Goal: Task Accomplishment & Management: Complete application form

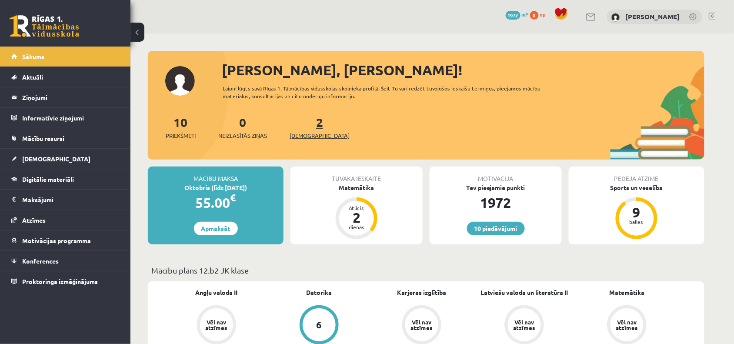
click at [309, 122] on link "2 Ieskaites" at bounding box center [320, 127] width 60 height 26
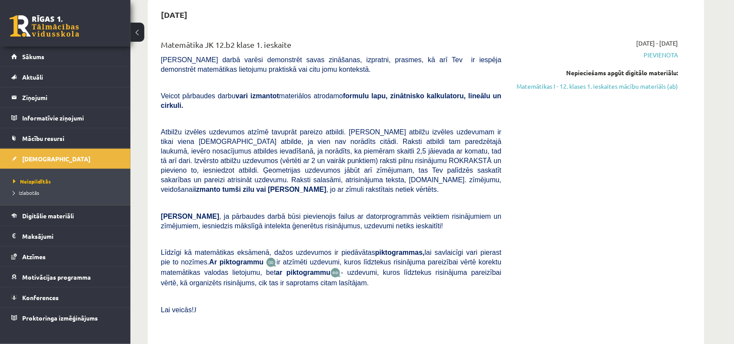
scroll to position [86, 0]
click at [613, 83] on link "Matemātikas I - 12. klases 1. ieskaites mācību materiāls (ab)" at bounding box center [596, 85] width 164 height 9
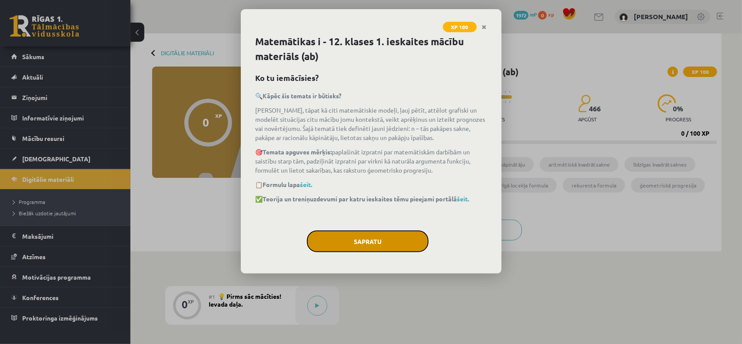
click at [393, 236] on button "Sapratu" at bounding box center [368, 242] width 122 height 22
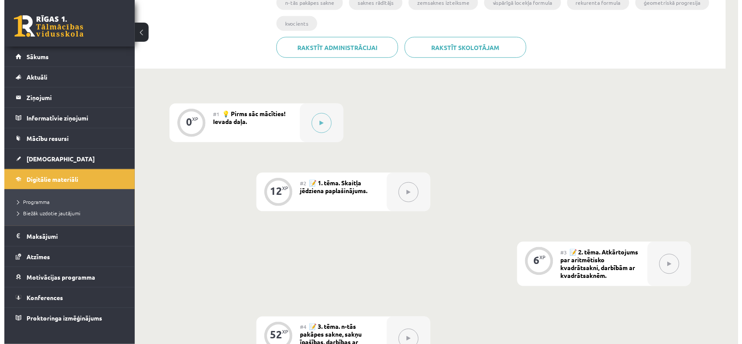
scroll to position [183, 0]
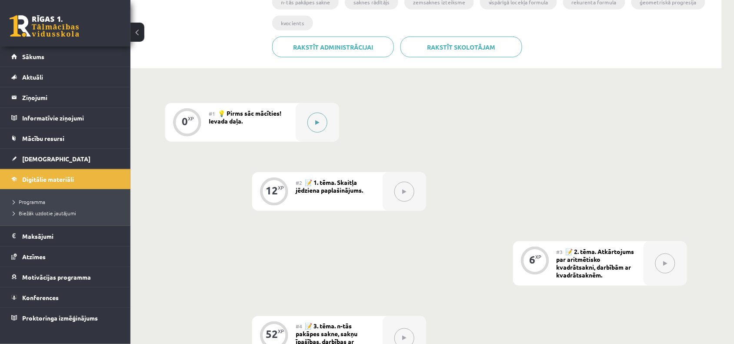
click at [316, 127] on button at bounding box center [317, 123] width 20 height 20
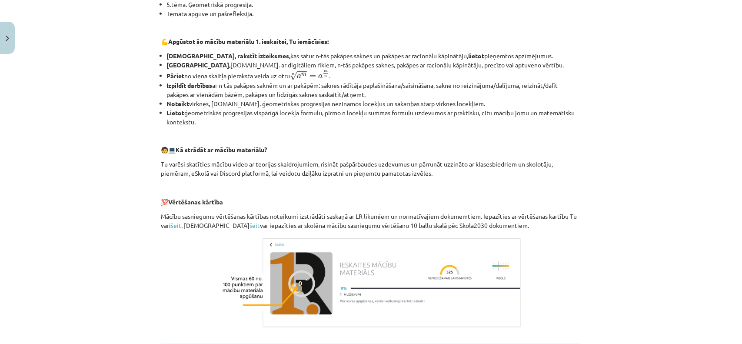
scroll to position [355, 0]
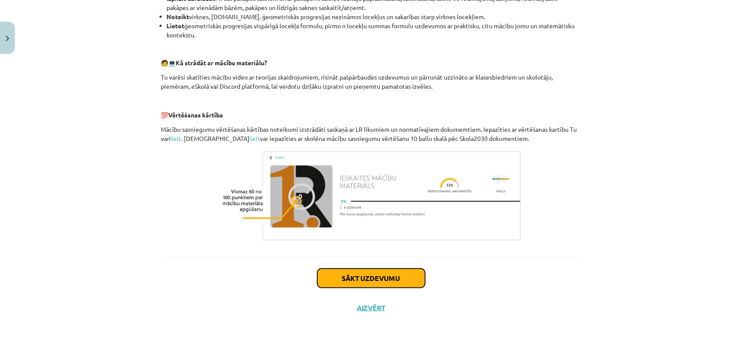
click at [381, 275] on button "Sākt uzdevumu" at bounding box center [371, 278] width 108 height 19
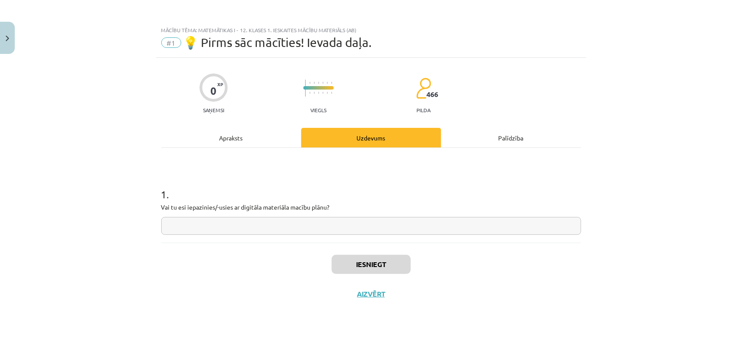
click at [301, 225] on input "text" at bounding box center [371, 226] width 420 height 18
type input "**"
click at [365, 264] on button "Iesniegt" at bounding box center [371, 264] width 79 height 19
click at [376, 292] on button "Nākamā nodarbība" at bounding box center [371, 300] width 85 height 20
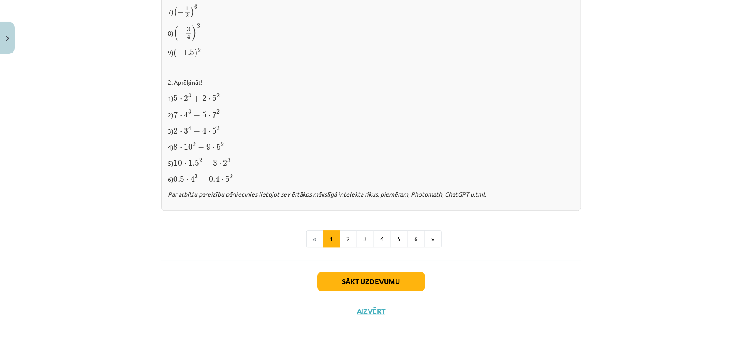
scroll to position [894, 0]
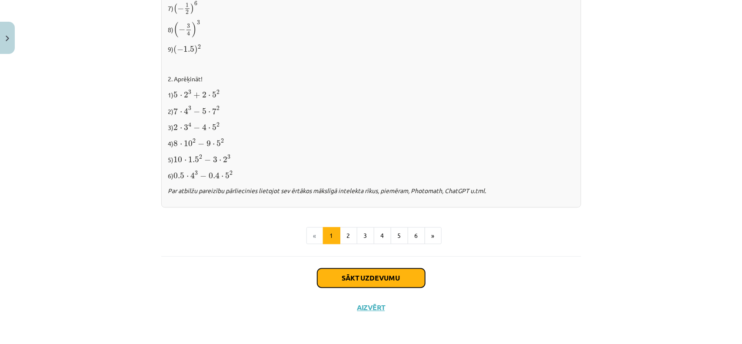
click at [377, 275] on button "Sākt uzdevumu" at bounding box center [371, 277] width 108 height 19
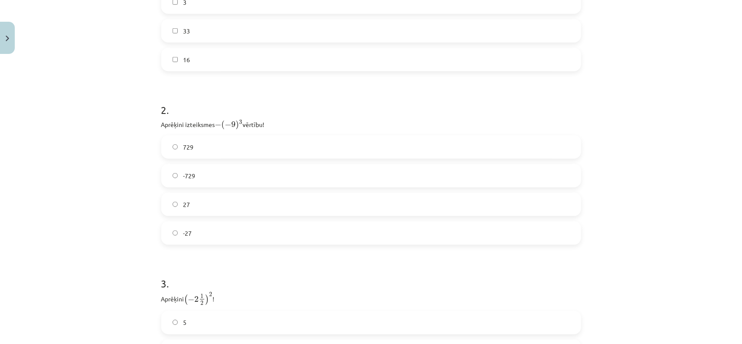
scroll to position [416, 0]
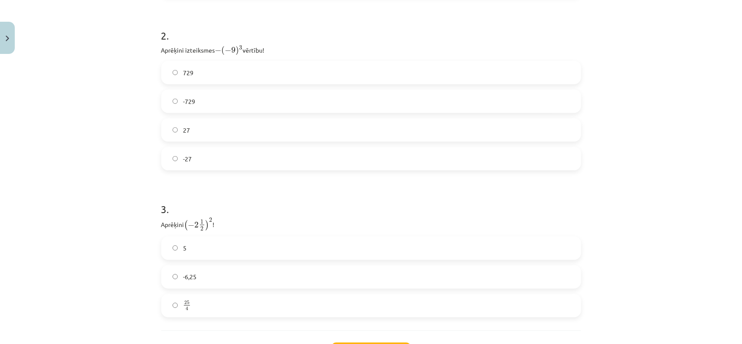
click at [184, 70] on span "729" at bounding box center [188, 72] width 10 height 9
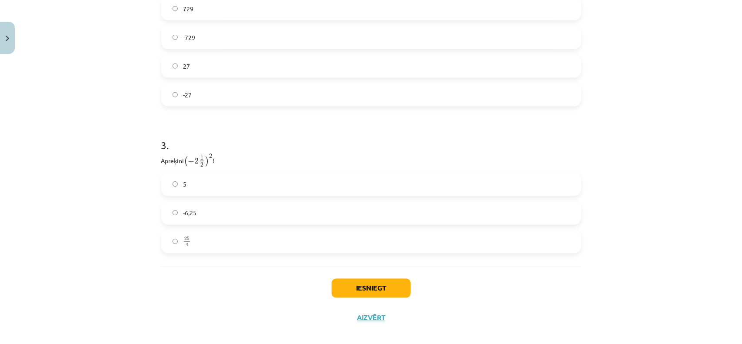
scroll to position [489, 0]
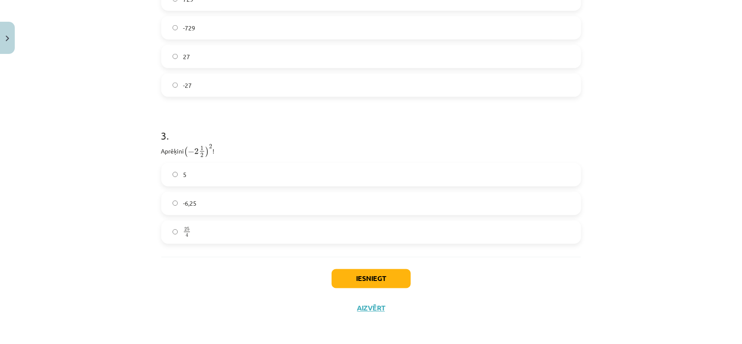
click at [189, 233] on label "25 4 25 4" at bounding box center [371, 232] width 418 height 22
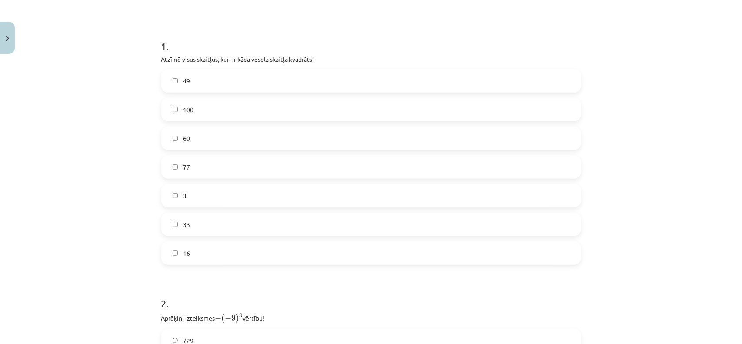
scroll to position [147, 0]
click at [185, 253] on span "16" at bounding box center [186, 254] width 7 height 9
click at [196, 114] on label "100" at bounding box center [371, 111] width 418 height 22
click at [168, 85] on label "49" at bounding box center [371, 82] width 418 height 22
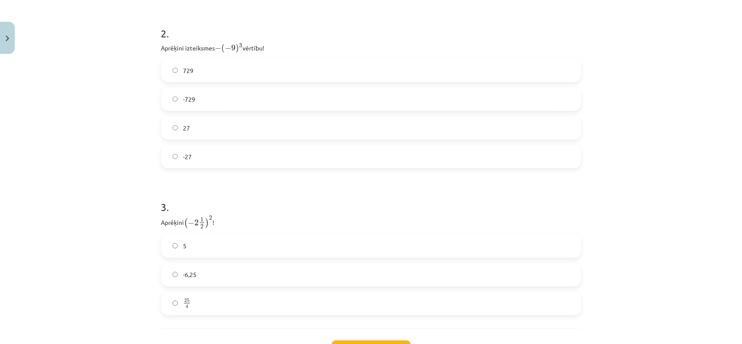
scroll to position [489, 0]
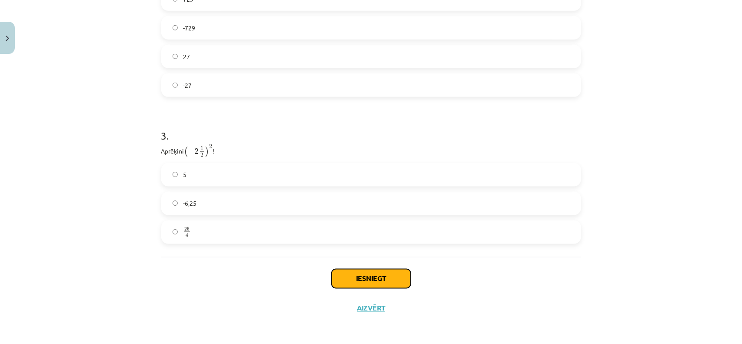
click at [371, 283] on button "Iesniegt" at bounding box center [371, 278] width 79 height 19
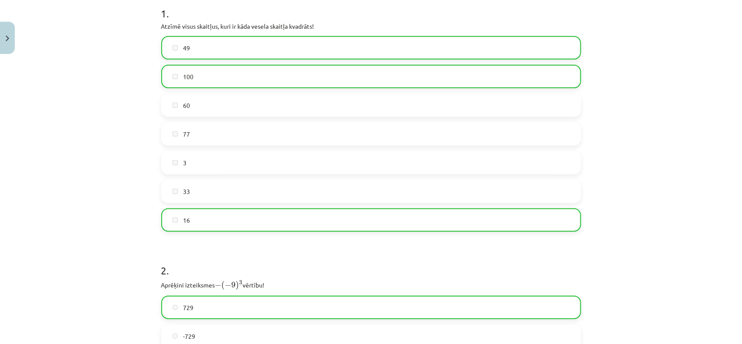
scroll to position [517, 0]
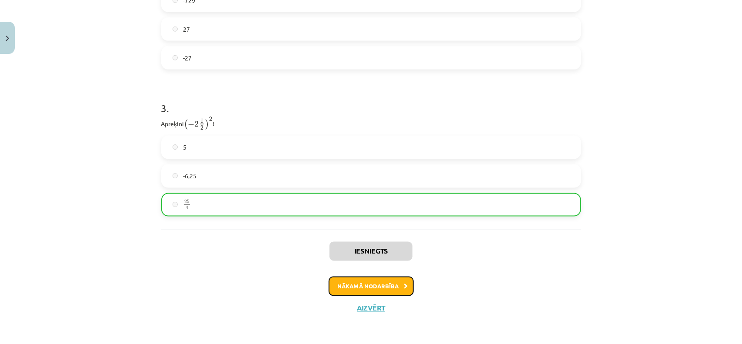
click at [358, 279] on button "Nākamā nodarbība" at bounding box center [371, 287] width 85 height 20
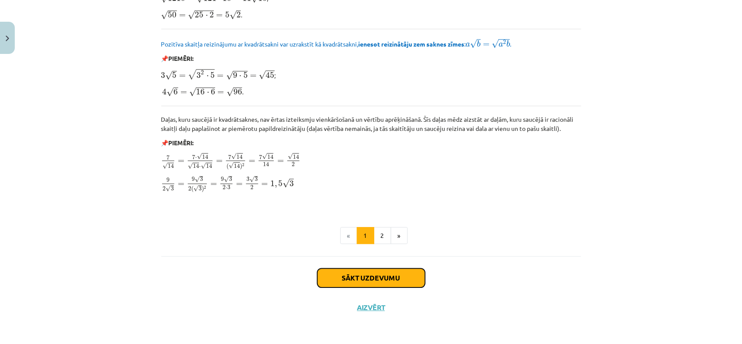
click at [362, 277] on button "Sākt uzdevumu" at bounding box center [371, 277] width 108 height 19
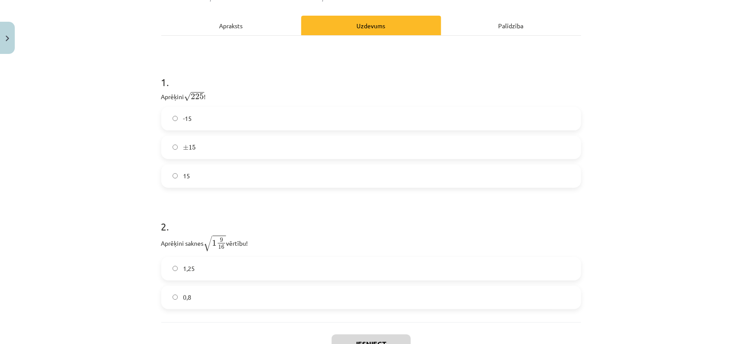
scroll to position [128, 0]
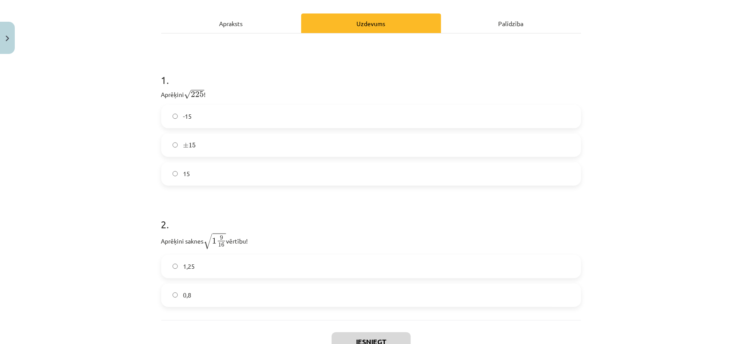
click at [107, 110] on div "Mācību tēma: Matemātikas i - 12. klases 1. ieskaites mācību materiāls (ab) #3 📝…" at bounding box center [371, 172] width 742 height 344
click at [183, 174] on span "15" at bounding box center [186, 173] width 7 height 9
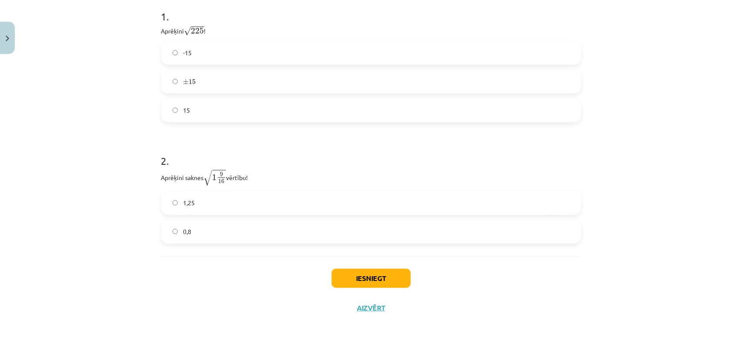
click at [94, 125] on div "Mācību tēma: Matemātikas i - 12. klases 1. ieskaites mācību materiāls (ab) #3 📝…" at bounding box center [371, 172] width 742 height 344
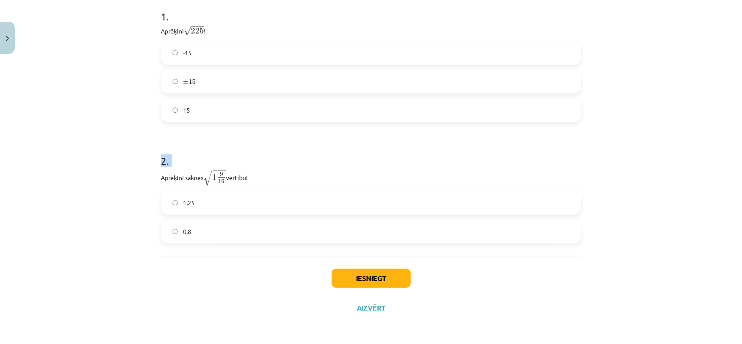
click at [94, 125] on div "Mācību tēma: Matemātikas i - 12. klases 1. ieskaites mācību materiāls (ab) #3 📝…" at bounding box center [371, 172] width 742 height 344
click at [177, 205] on label "1,25" at bounding box center [371, 203] width 418 height 22
click at [388, 282] on button "Iesniegt" at bounding box center [371, 278] width 79 height 19
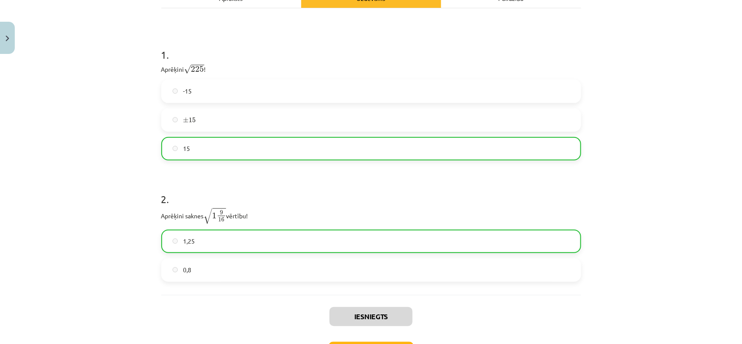
scroll to position [220, 0]
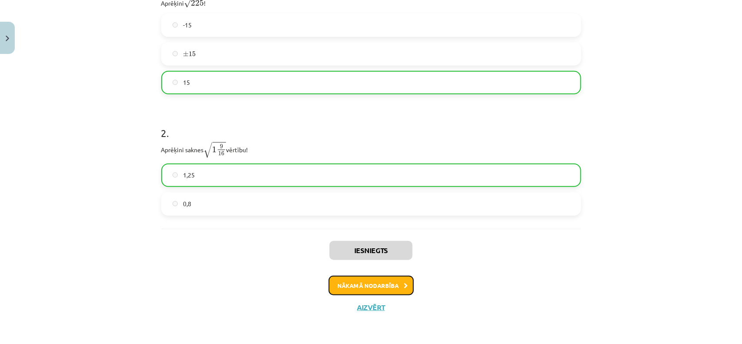
click at [370, 287] on button "Nākamā nodarbība" at bounding box center [371, 286] width 85 height 20
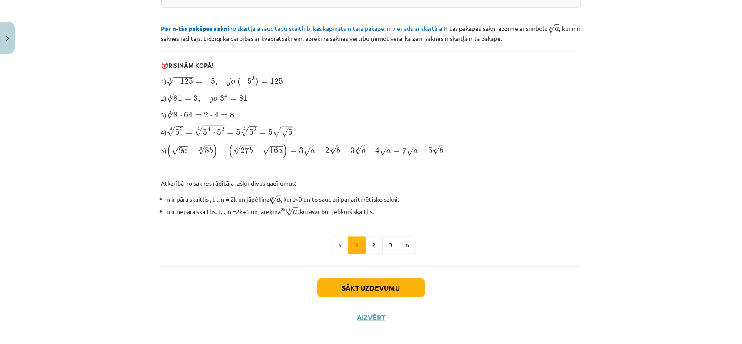
scroll to position [251, 0]
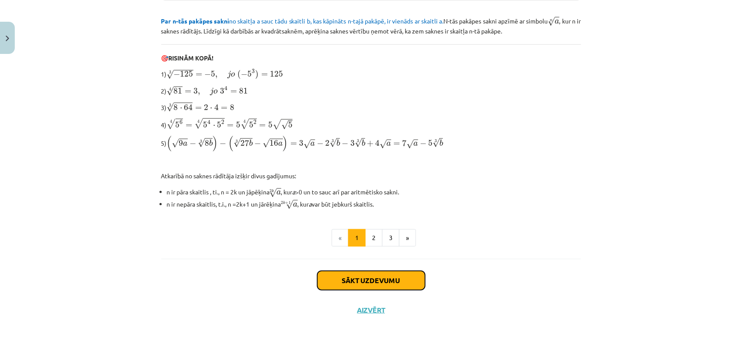
click at [378, 281] on button "Sākt uzdevumu" at bounding box center [371, 280] width 108 height 19
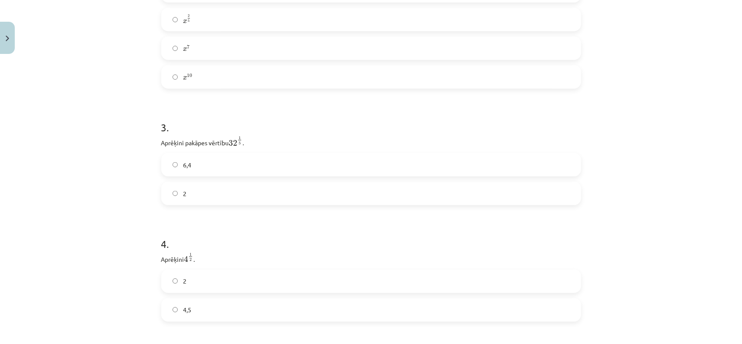
scroll to position [413, 0]
click at [174, 198] on label "2" at bounding box center [371, 193] width 418 height 22
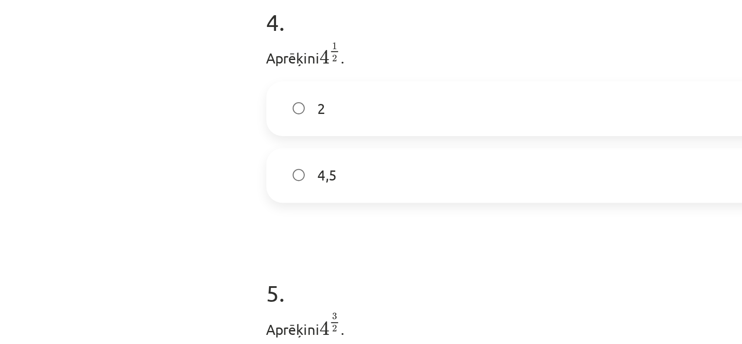
click at [219, 140] on label "2" at bounding box center [371, 132] width 418 height 22
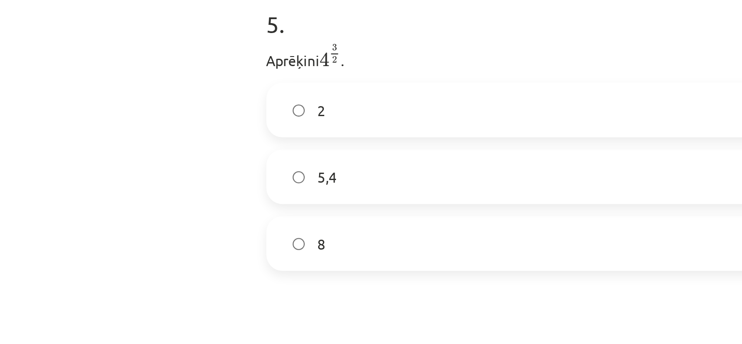
scroll to position [675, 0]
click at [196, 192] on label "8" at bounding box center [371, 192] width 418 height 22
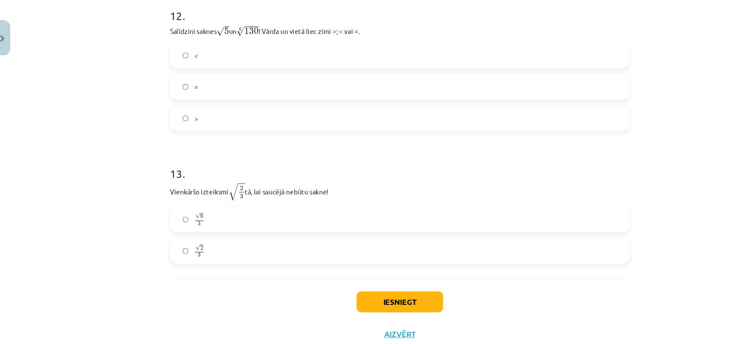
scroll to position [1918, 0]
click at [235, 205] on label "√ 6 3 6 3" at bounding box center [371, 203] width 418 height 22
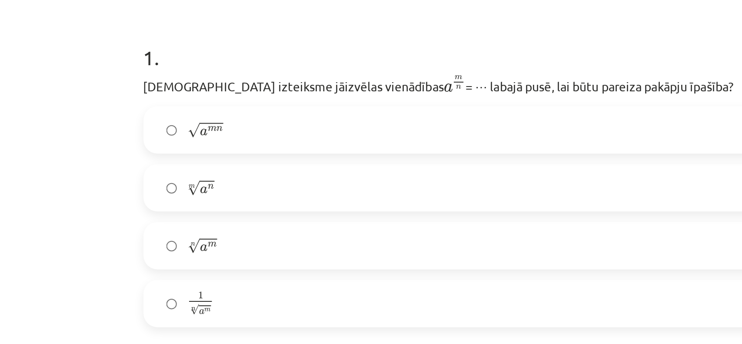
scroll to position [90, 0]
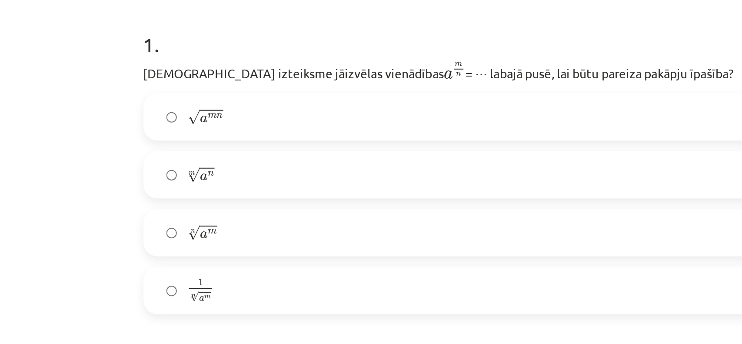
click at [202, 143] on label "√ a m n a m n" at bounding box center [371, 140] width 418 height 22
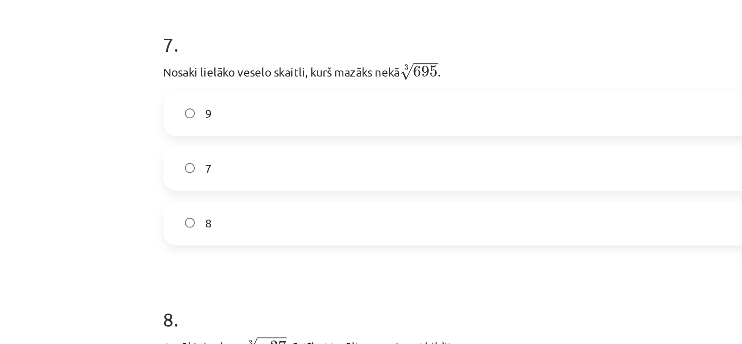
scroll to position [1023, 0]
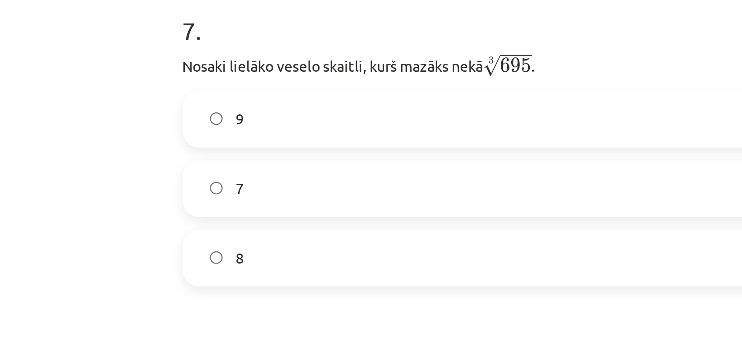
click at [214, 105] on label "9" at bounding box center [371, 108] width 418 height 22
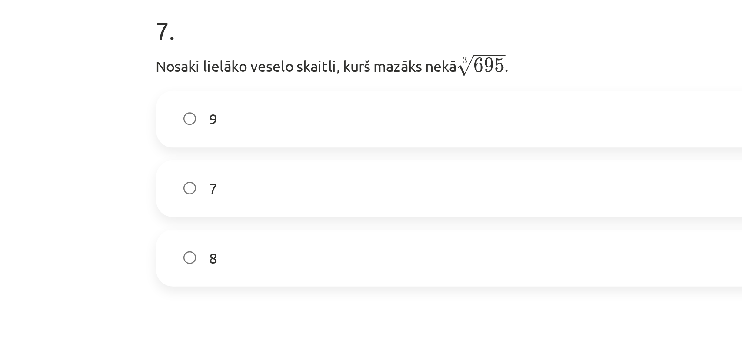
click at [189, 167] on label "8" at bounding box center [371, 165] width 418 height 22
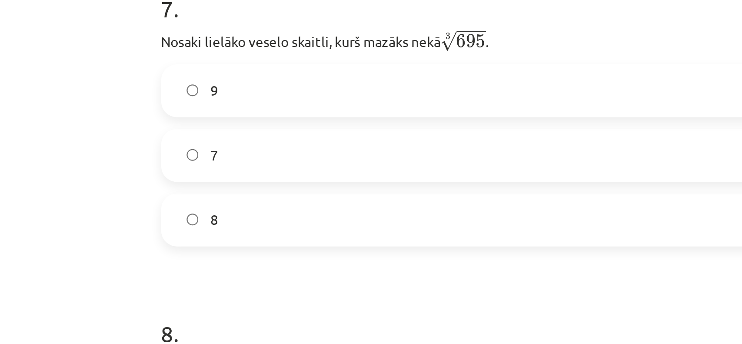
scroll to position [1043, 0]
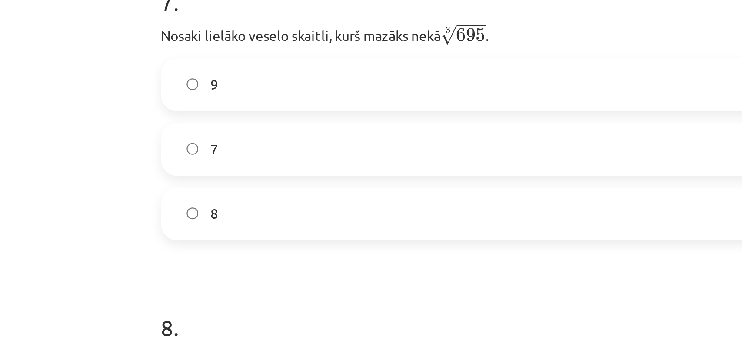
click at [187, 89] on label "9" at bounding box center [371, 88] width 418 height 22
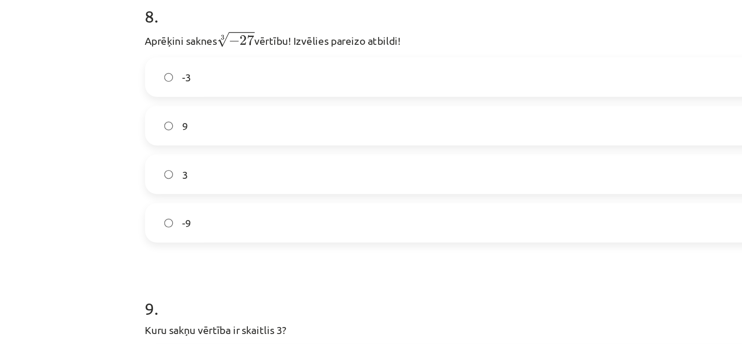
scroll to position [1188, 0]
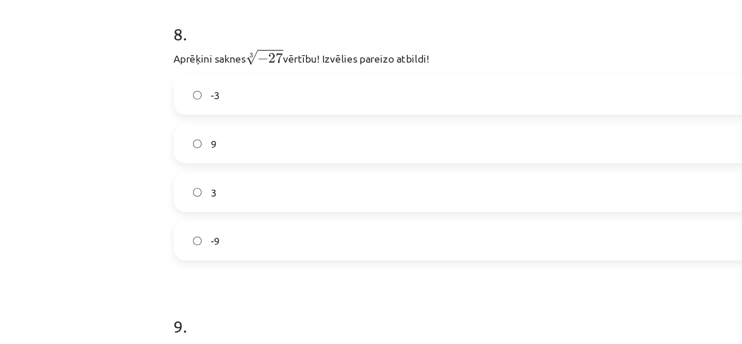
click at [183, 86] on span "-3" at bounding box center [185, 87] width 5 height 9
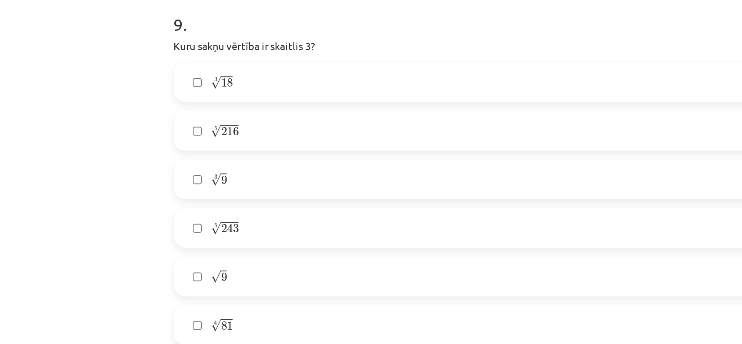
scroll to position [1366, 0]
click at [201, 201] on label "√ 9 9" at bounding box center [371, 195] width 418 height 22
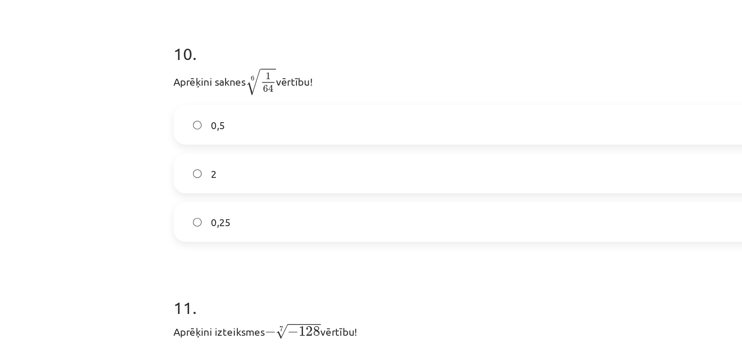
scroll to position [1579, 0]
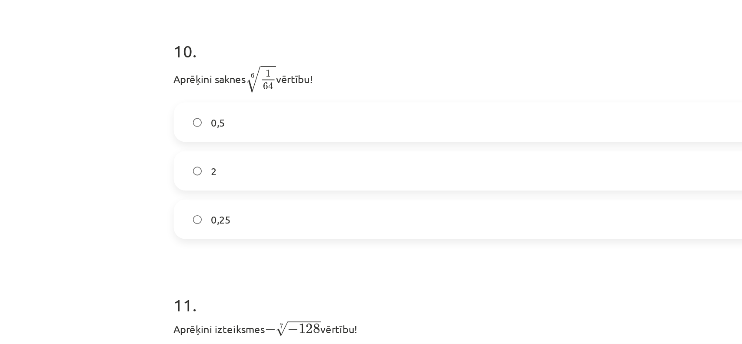
click at [208, 104] on label "0,5" at bounding box center [371, 103] width 418 height 22
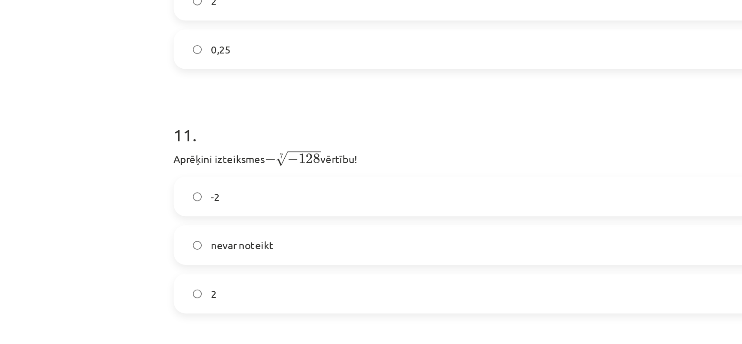
scroll to position [1724, 0]
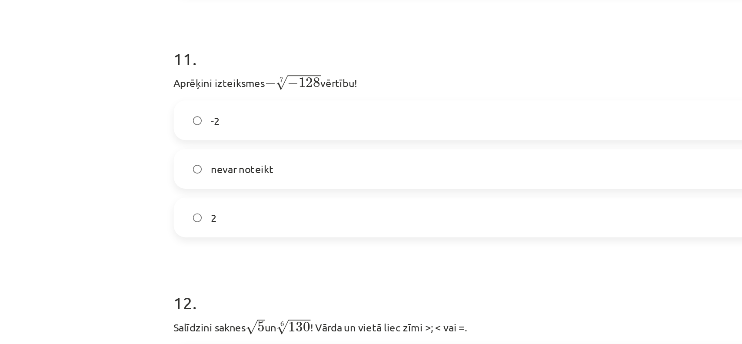
click at [187, 155] on label "2" at bounding box center [371, 160] width 418 height 22
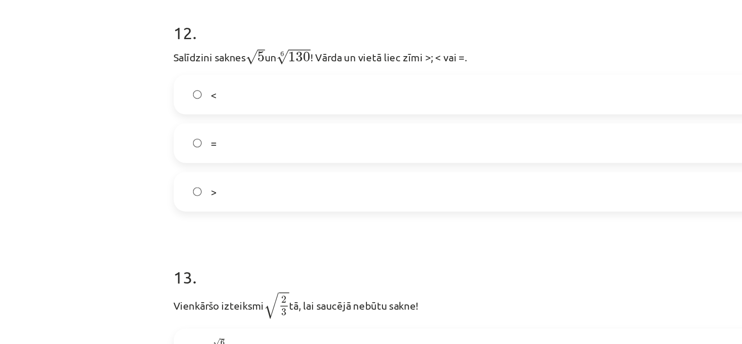
scroll to position [1886, 0]
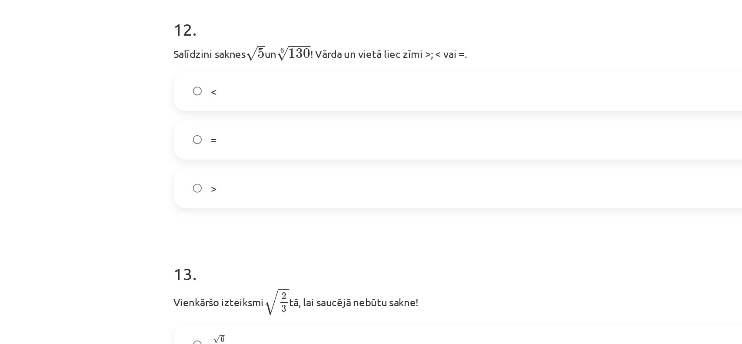
click at [187, 117] on label "=" at bounding box center [371, 114] width 418 height 22
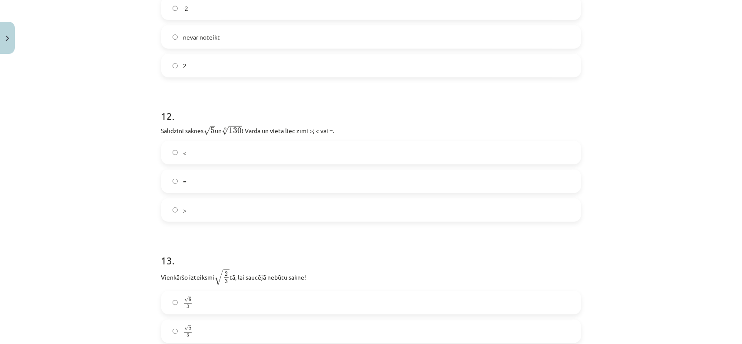
scroll to position [1918, 0]
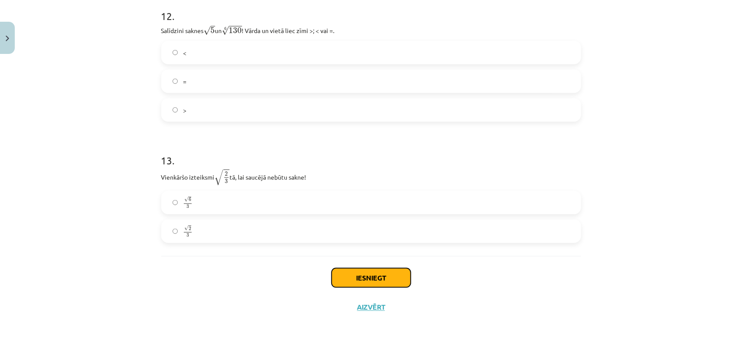
click at [371, 271] on button "Iesniegt" at bounding box center [371, 277] width 79 height 19
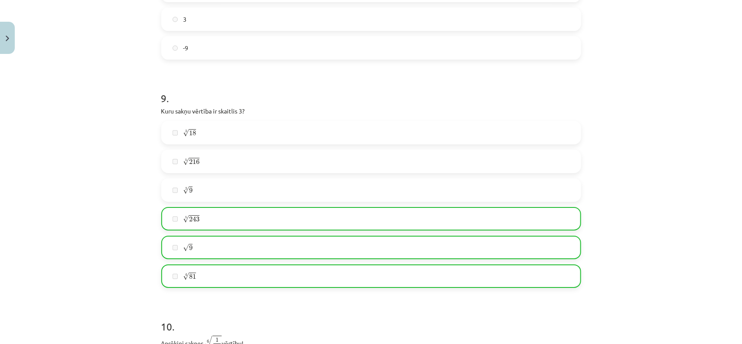
scroll to position [1947, 0]
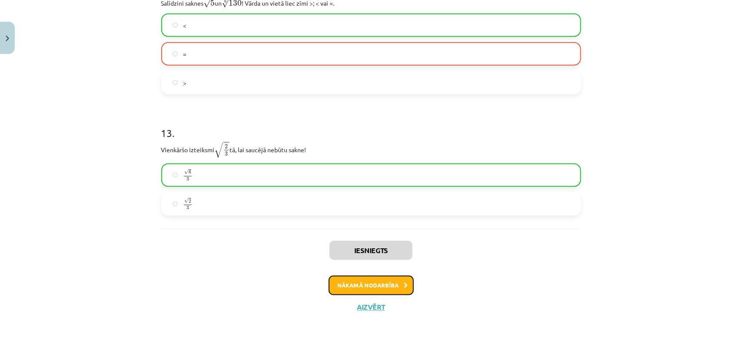
click at [404, 284] on icon at bounding box center [406, 286] width 4 height 6
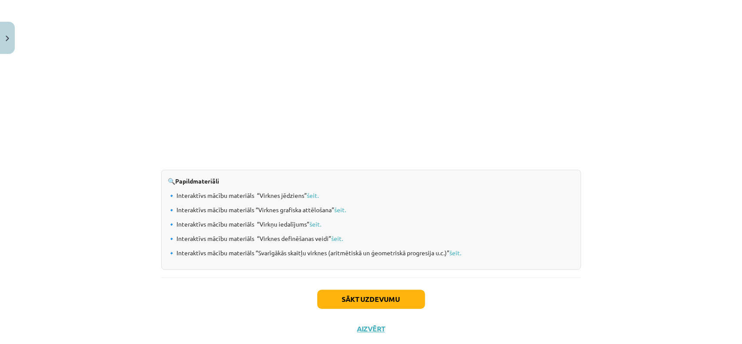
scroll to position [877, 0]
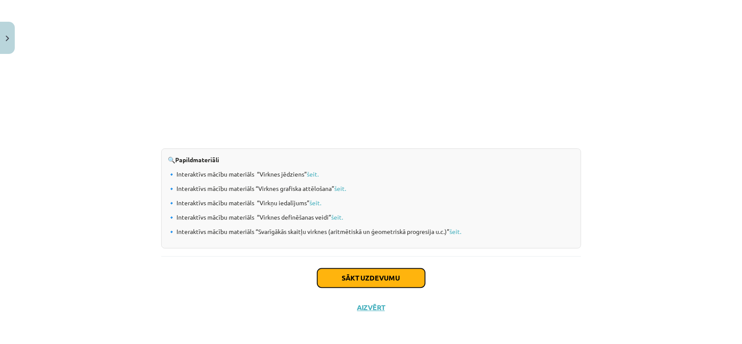
click at [384, 273] on button "Sākt uzdevumu" at bounding box center [371, 277] width 108 height 19
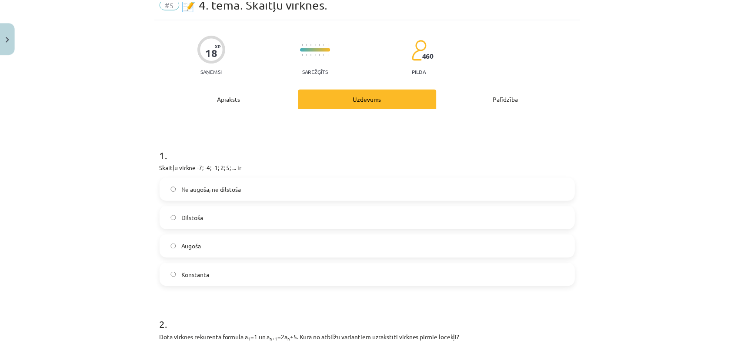
scroll to position [0, 0]
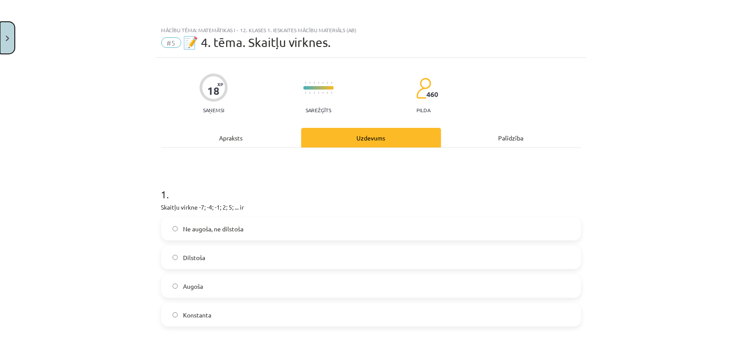
click at [1, 40] on button "Close" at bounding box center [7, 38] width 15 height 32
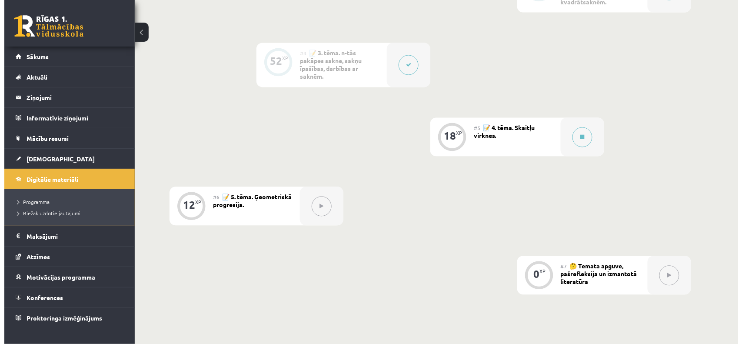
scroll to position [446, 0]
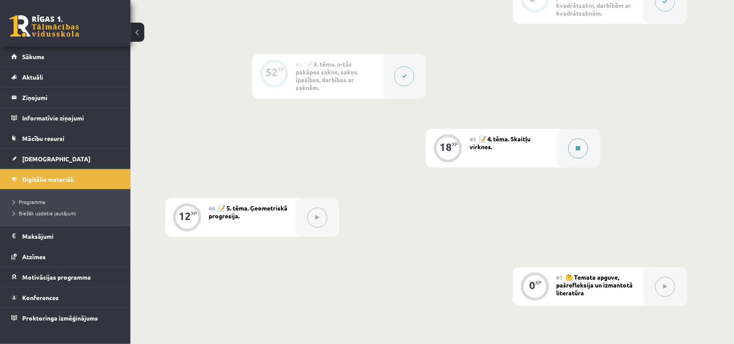
click at [579, 147] on icon at bounding box center [578, 148] width 4 height 5
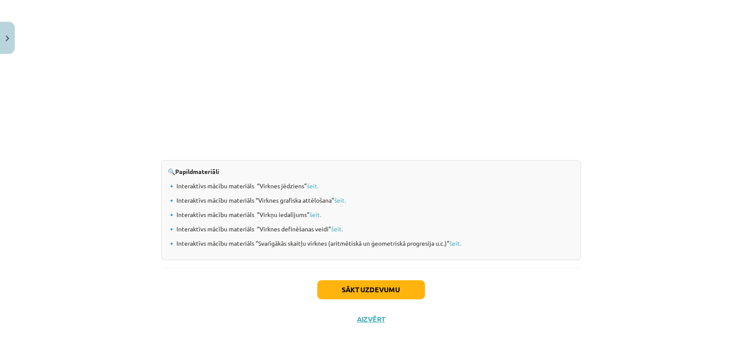
scroll to position [877, 0]
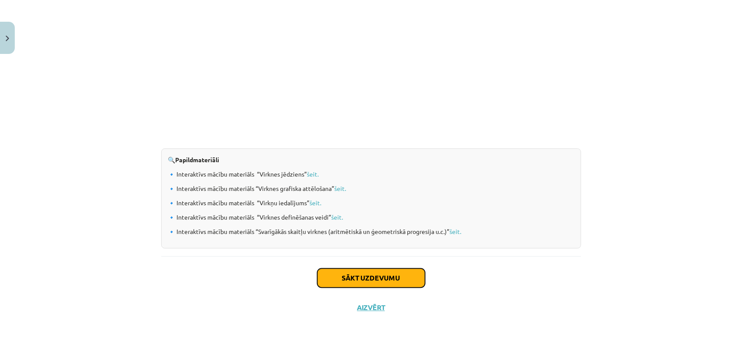
click at [389, 275] on button "Sākt uzdevumu" at bounding box center [371, 277] width 108 height 19
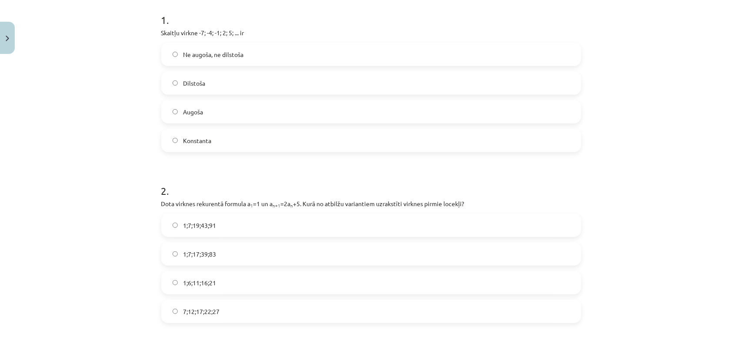
scroll to position [175, 0]
click at [206, 48] on label "Ne augoša, ne dilstoša" at bounding box center [371, 54] width 418 height 22
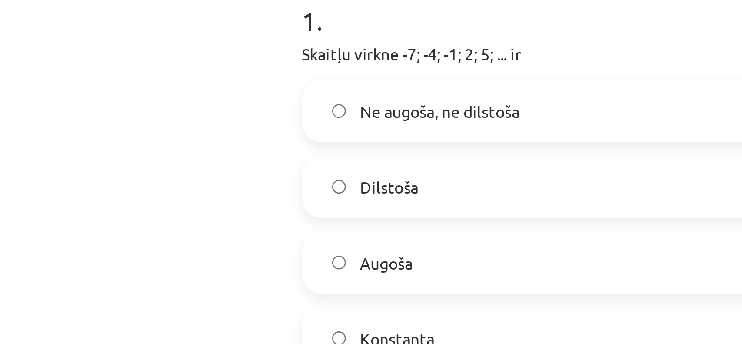
scroll to position [122, 0]
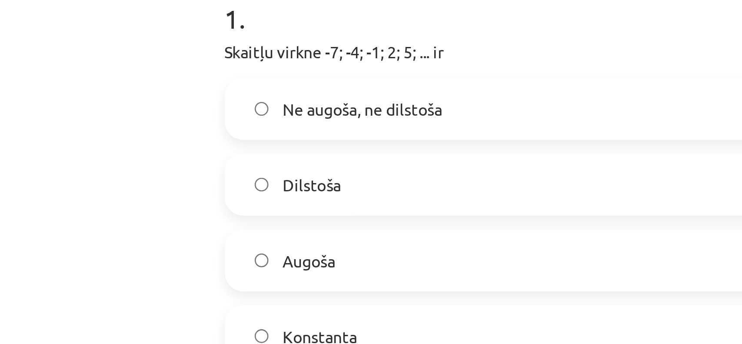
click at [184, 164] on span "Augoša" at bounding box center [193, 164] width 20 height 9
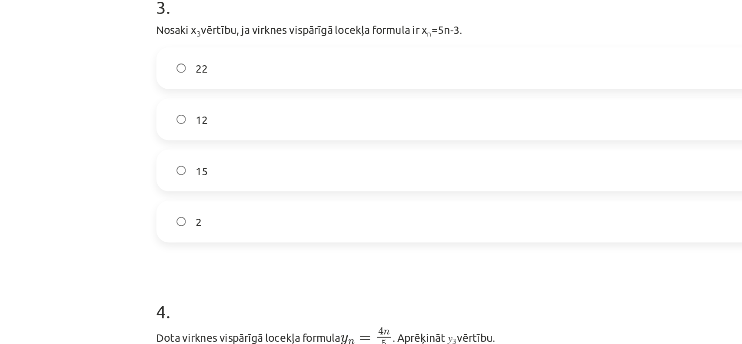
scroll to position [493, 0]
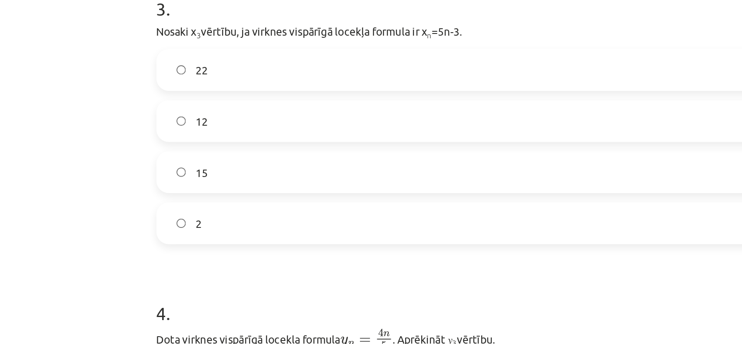
click at [204, 102] on label "12" at bounding box center [371, 107] width 418 height 22
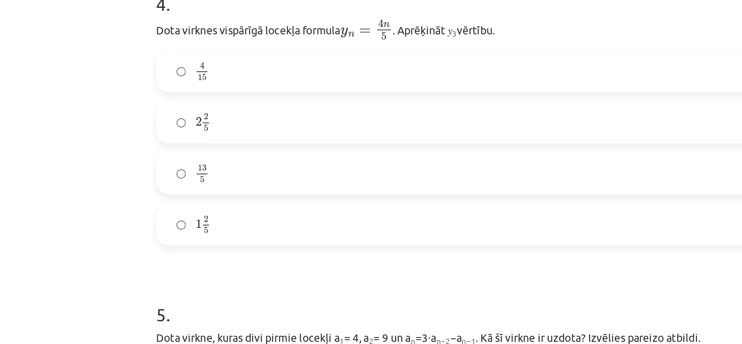
scroll to position [666, 0]
click at [187, 104] on span "2 5" at bounding box center [189, 108] width 5 height 10
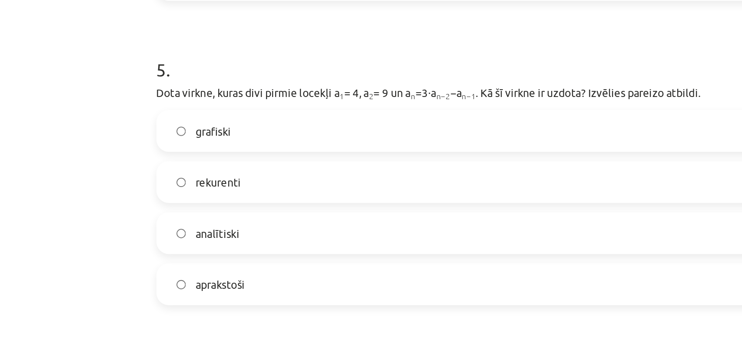
scroll to position [821, 0]
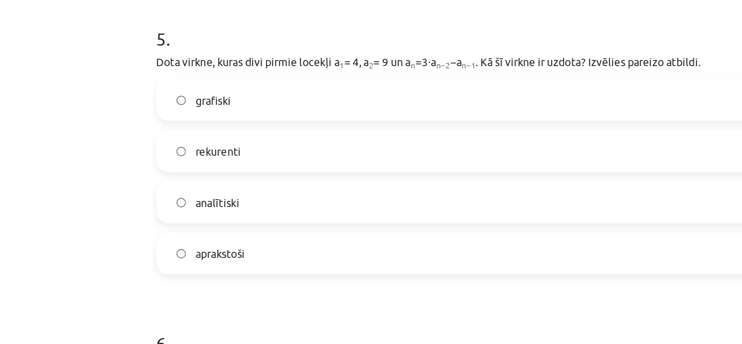
click at [134, 110] on div "Mācību tēma: Matemātikas i - 12. klases 1. ieskaites mācību materiāls (ab) #5 📝…" at bounding box center [371, 172] width 742 height 344
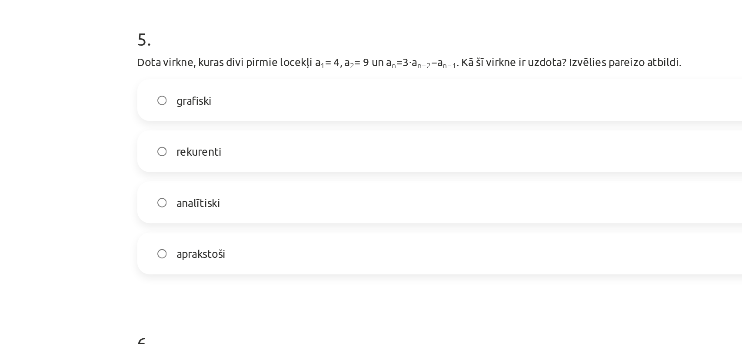
click at [185, 180] on span "aprakstoši" at bounding box center [197, 181] width 28 height 9
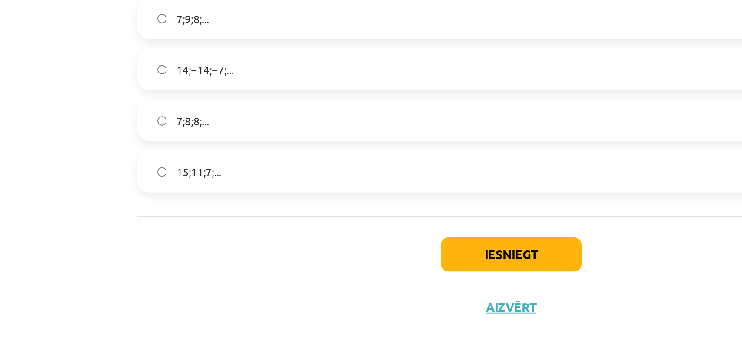
scroll to position [880, 0]
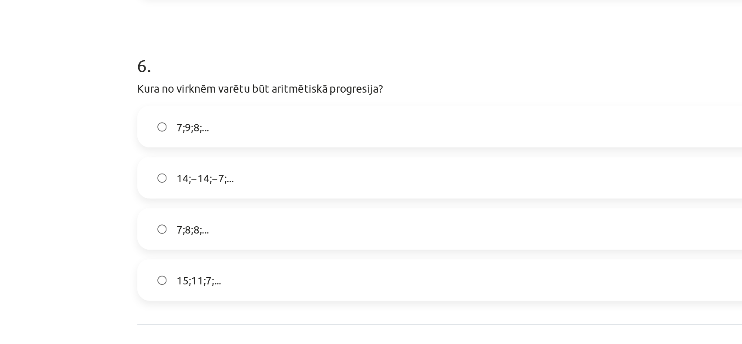
click at [193, 290] on span "15;11;7;..." at bounding box center [195, 293] width 25 height 9
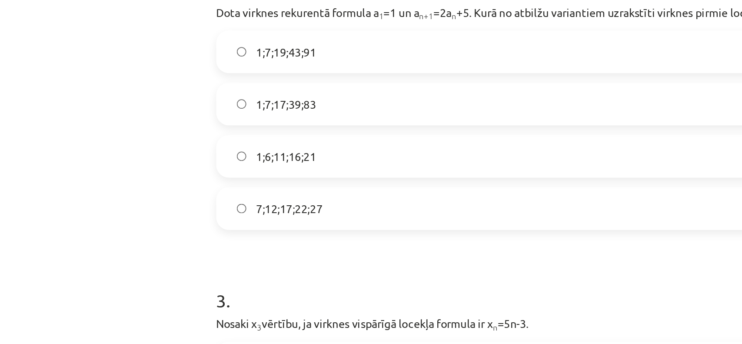
scroll to position [251, 0]
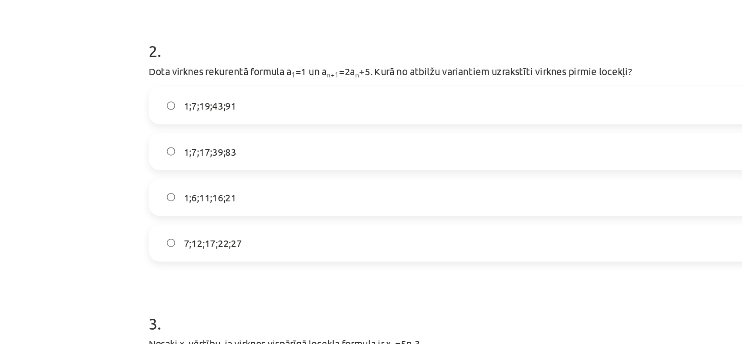
click at [212, 209] on label "1;6;11;16;21" at bounding box center [371, 206] width 418 height 22
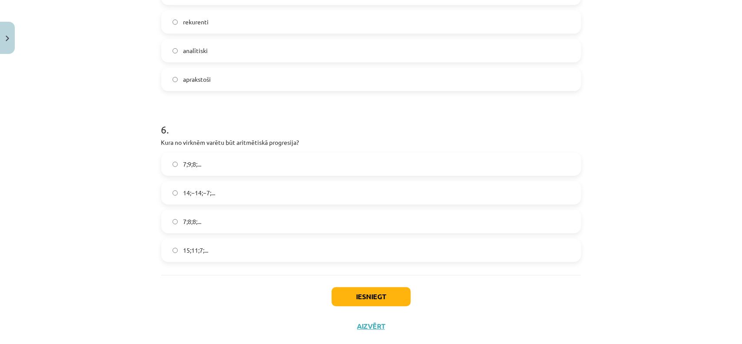
scroll to position [941, 0]
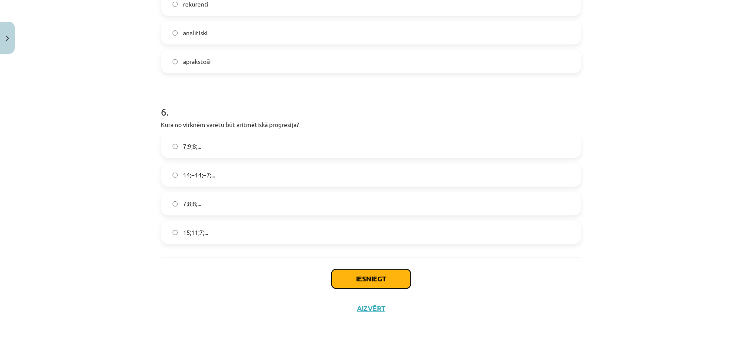
click at [395, 279] on button "Iesniegt" at bounding box center [371, 278] width 79 height 19
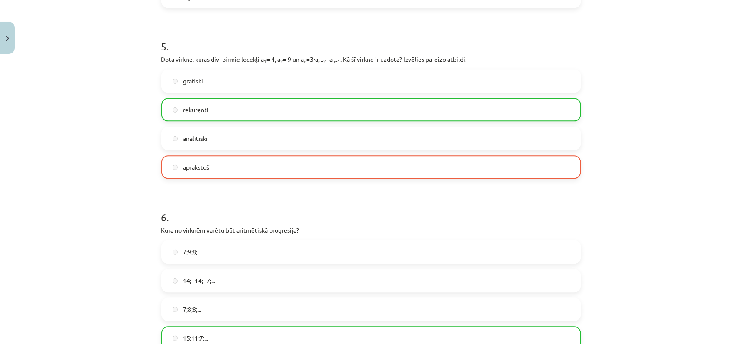
scroll to position [969, 0]
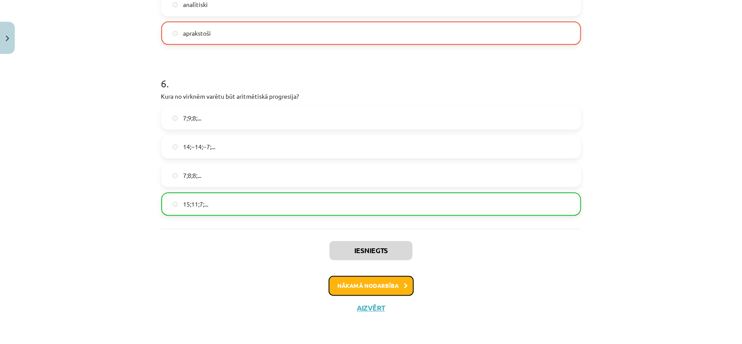
click at [394, 289] on button "Nākamā nodarbība" at bounding box center [371, 286] width 85 height 20
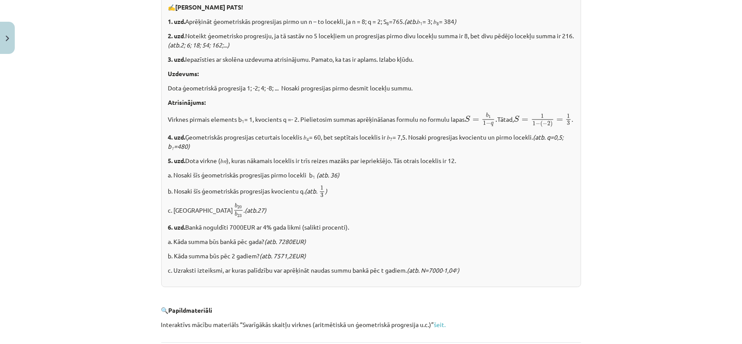
scroll to position [1066, 0]
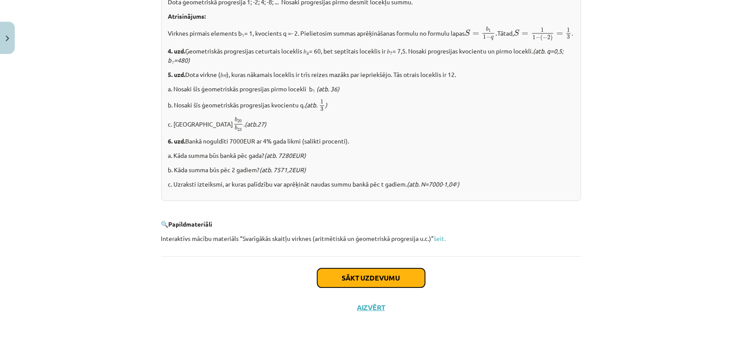
click at [394, 277] on button "Sākt uzdevumu" at bounding box center [371, 277] width 108 height 19
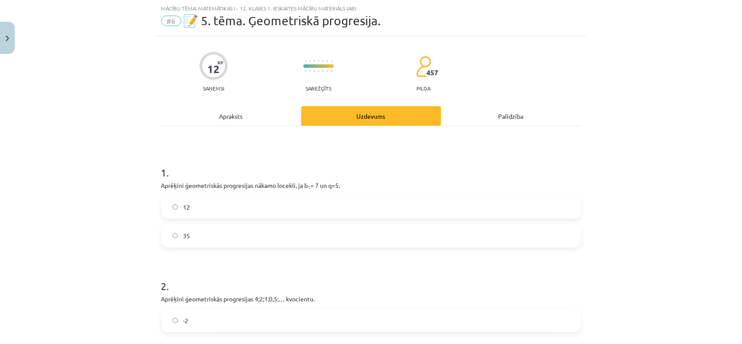
scroll to position [81, 0]
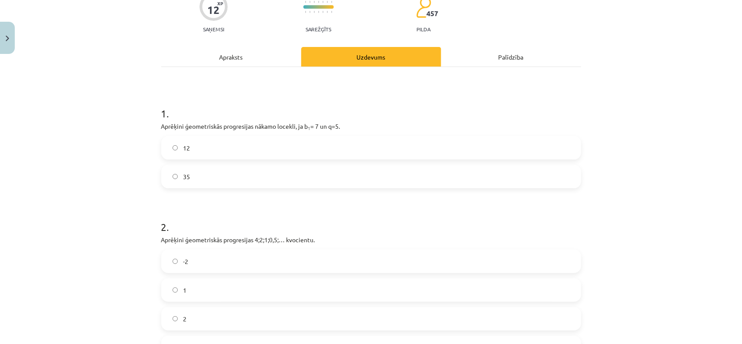
click at [220, 173] on label "35" at bounding box center [371, 177] width 418 height 22
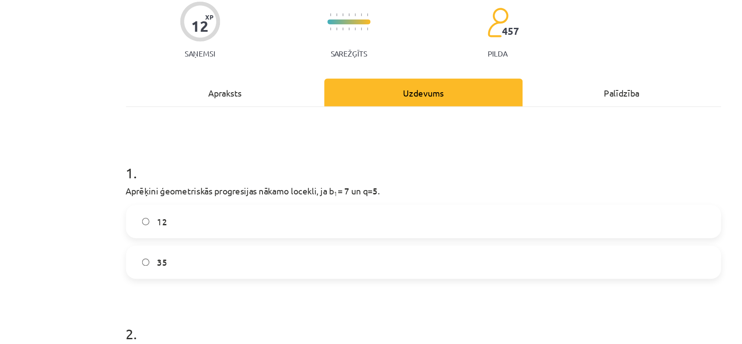
scroll to position [0, 0]
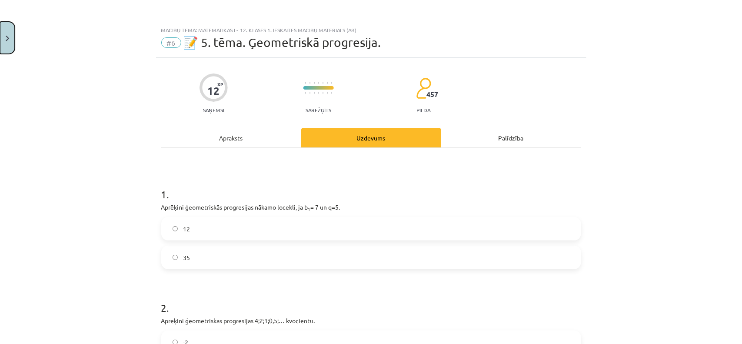
click at [1, 37] on button "Close" at bounding box center [7, 38] width 15 height 32
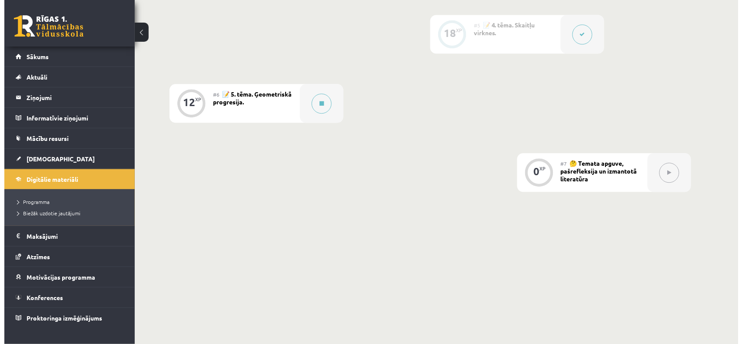
scroll to position [560, 0]
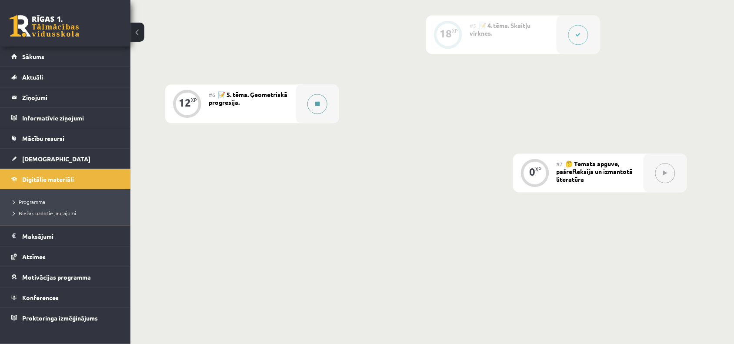
click at [313, 103] on button at bounding box center [317, 104] width 20 height 20
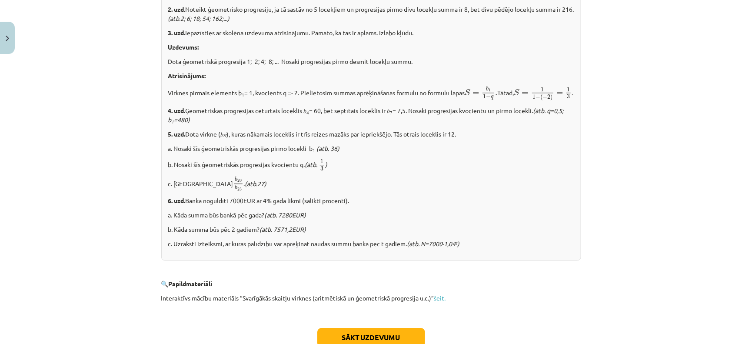
scroll to position [1066, 0]
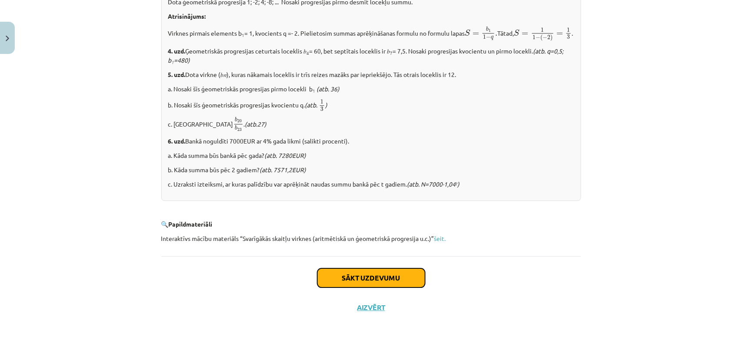
click at [403, 280] on button "Sākt uzdevumu" at bounding box center [371, 277] width 108 height 19
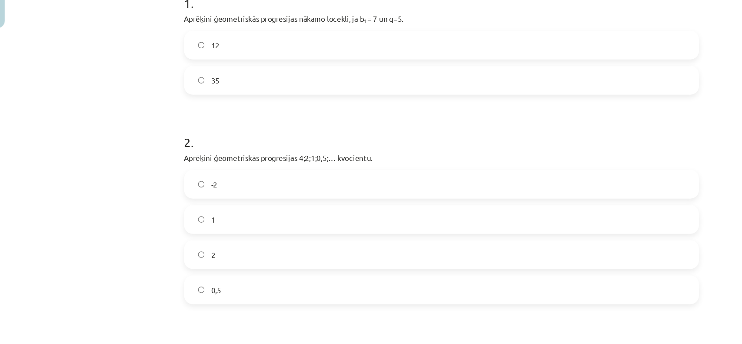
scroll to position [161, 0]
click at [188, 104] on label "35" at bounding box center [371, 96] width 418 height 22
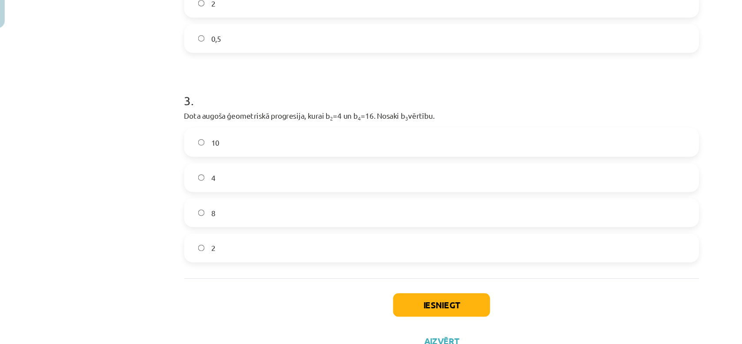
scroll to position [368, 0]
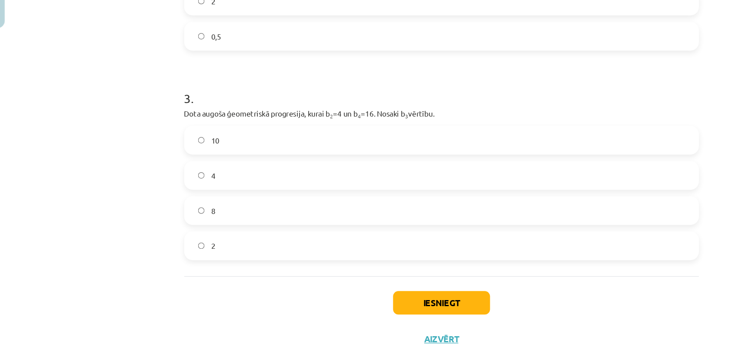
click at [212, 227] on label "2" at bounding box center [371, 231] width 418 height 22
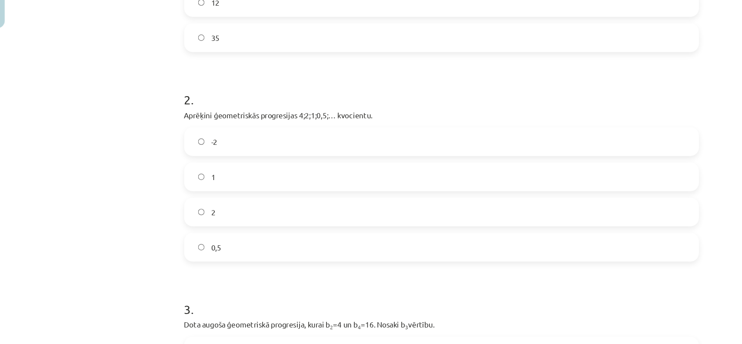
scroll to position [195, 0]
click at [180, 154] on label "-2" at bounding box center [371, 148] width 418 height 22
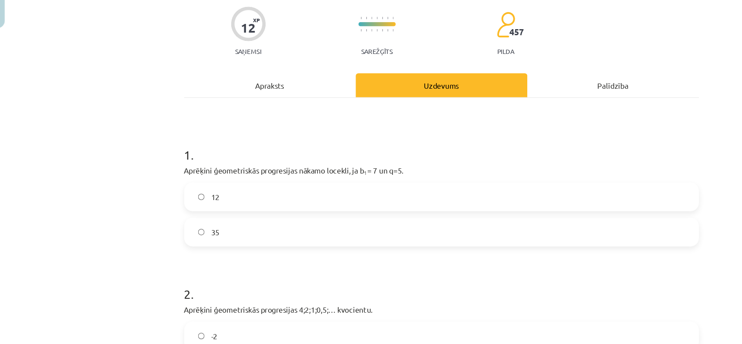
scroll to position [368, 0]
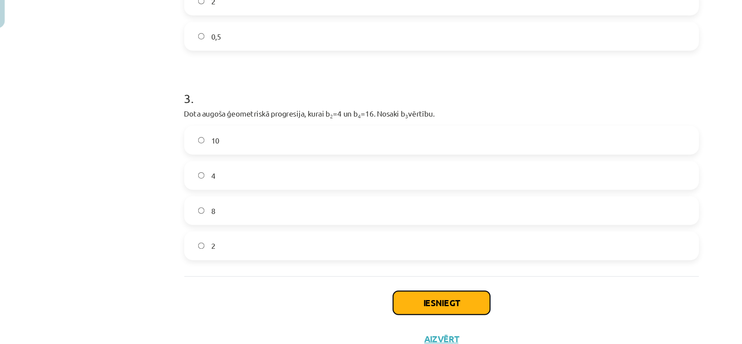
click at [361, 275] on button "Iesniegt" at bounding box center [371, 277] width 79 height 19
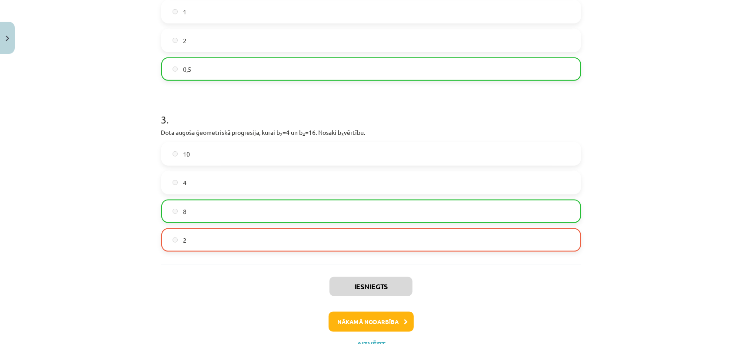
scroll to position [360, 0]
click at [362, 315] on button "Nākamā nodarbība" at bounding box center [371, 321] width 85 height 20
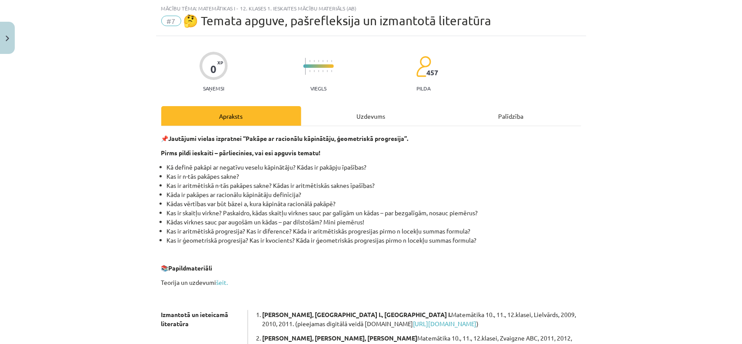
scroll to position [206, 0]
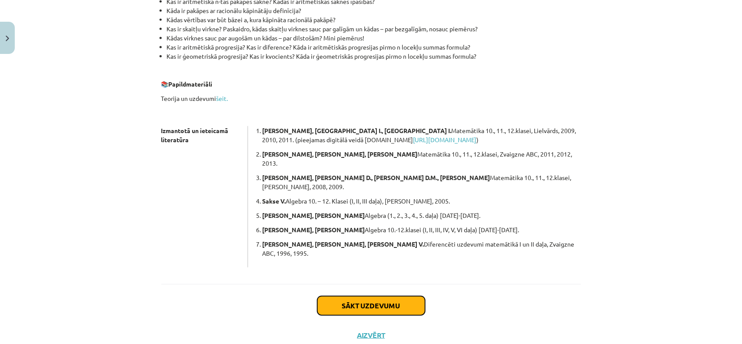
click at [364, 296] on button "Sākt uzdevumu" at bounding box center [371, 305] width 108 height 19
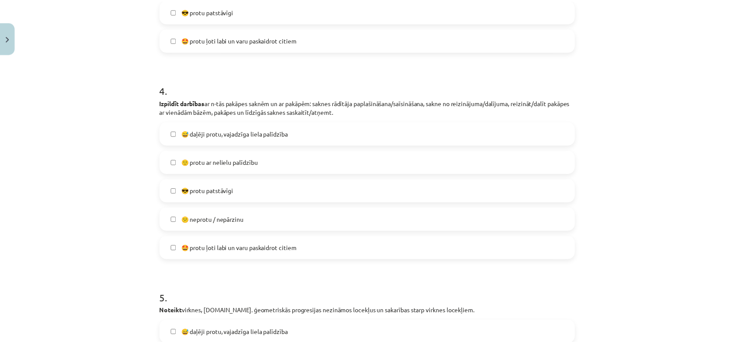
scroll to position [706, 0]
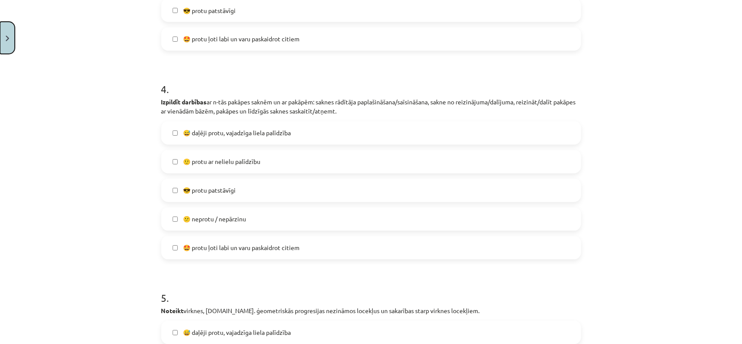
click at [8, 44] on button "Close" at bounding box center [7, 38] width 15 height 32
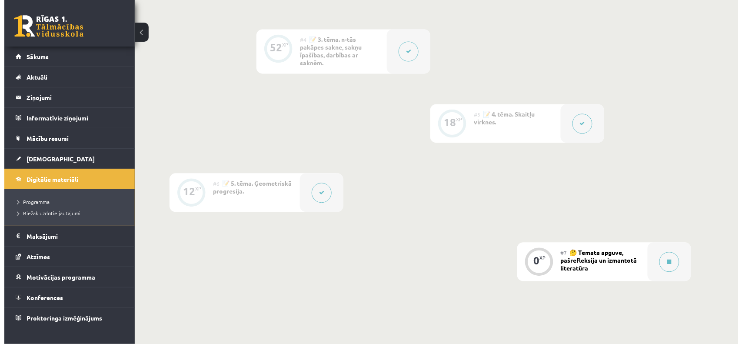
scroll to position [560, 0]
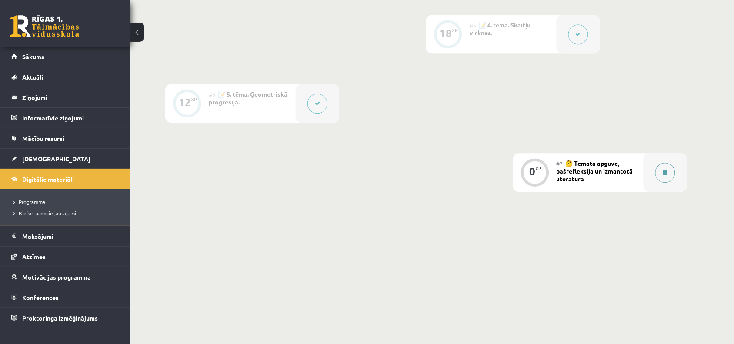
click at [659, 168] on button at bounding box center [665, 173] width 20 height 20
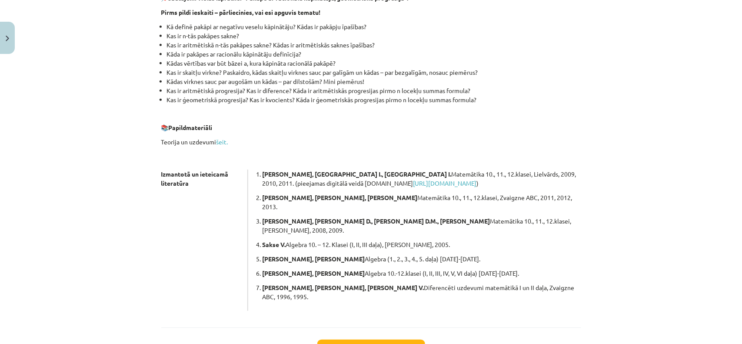
scroll to position [206, 0]
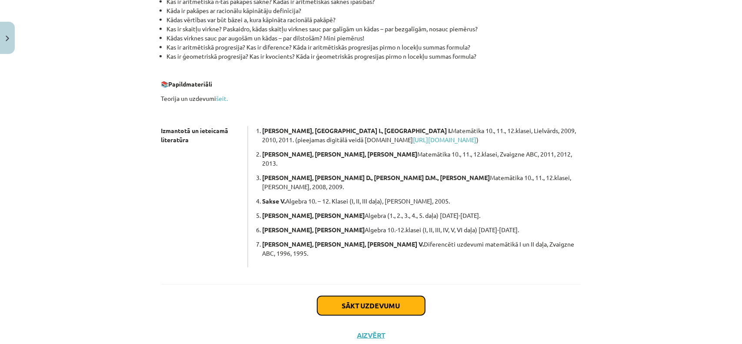
click at [384, 296] on button "Sākt uzdevumu" at bounding box center [371, 305] width 108 height 19
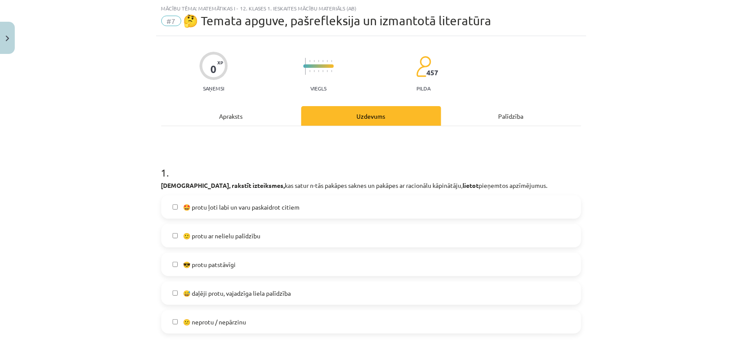
scroll to position [96, 0]
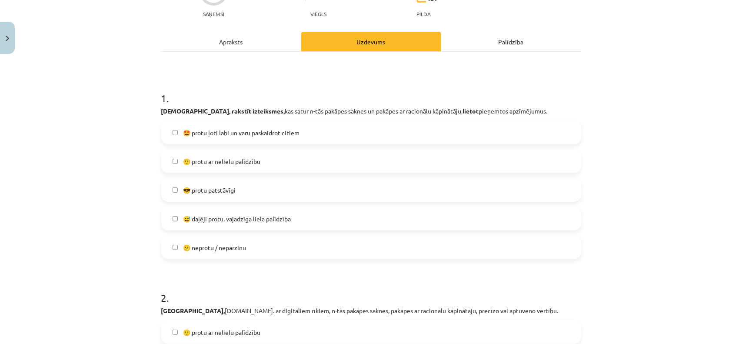
click at [228, 184] on label "😎 protu patstāvīgi" at bounding box center [371, 190] width 418 height 22
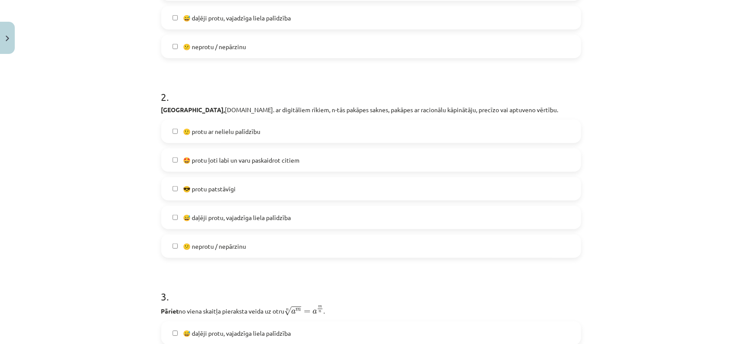
scroll to position [318, 0]
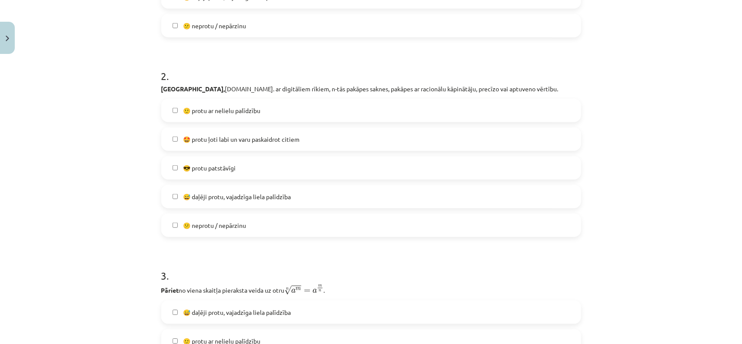
click at [224, 170] on span "😎 protu patstāvīgi" at bounding box center [209, 168] width 53 height 9
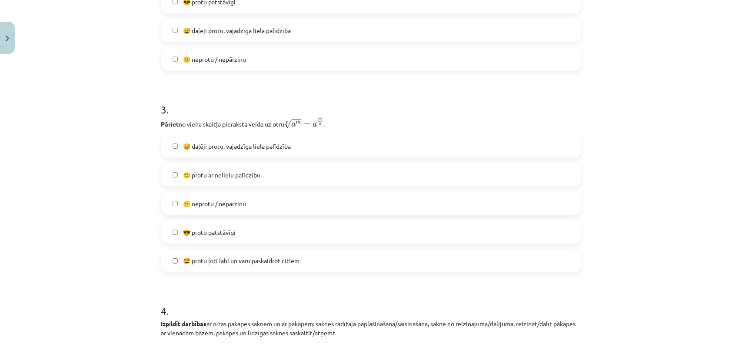
scroll to position [485, 0]
click at [231, 221] on label "😎 protu patstāvīgi" at bounding box center [371, 231] width 418 height 22
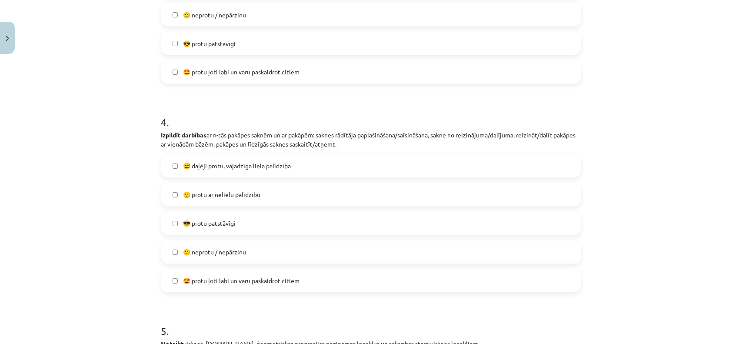
scroll to position [688, 0]
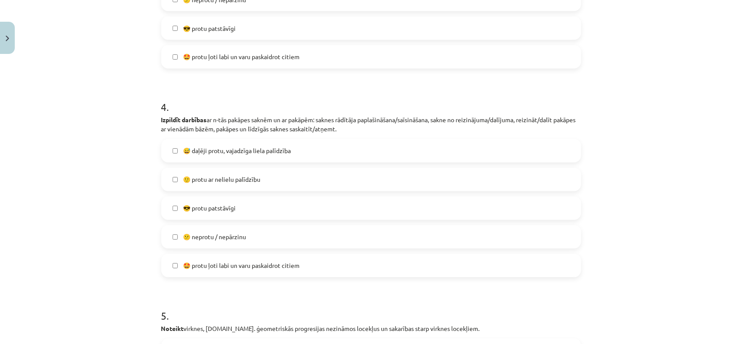
click at [228, 215] on label "😎 protu patstāvīgi" at bounding box center [371, 208] width 418 height 22
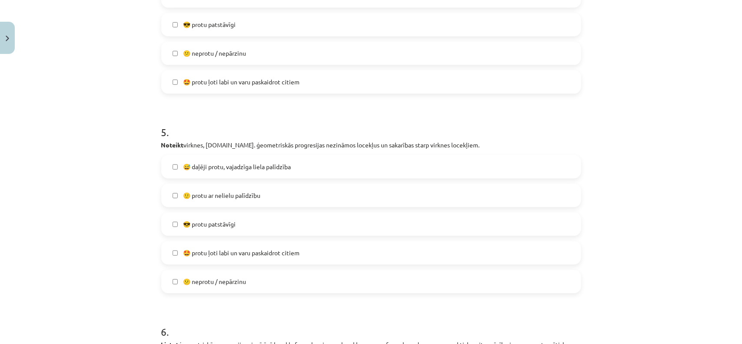
click at [228, 215] on label "😎 protu patstāvīgi" at bounding box center [371, 224] width 418 height 22
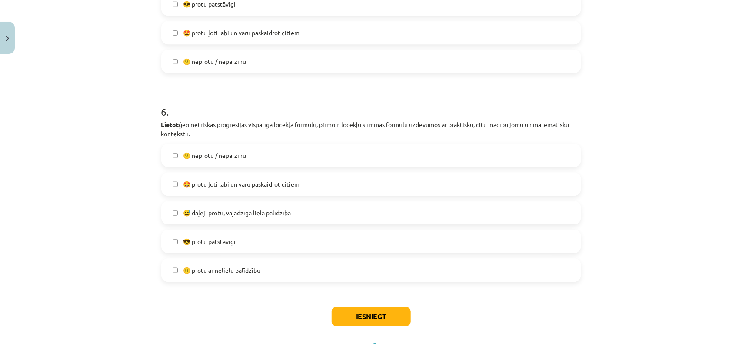
scroll to position [1092, 0]
click at [225, 233] on label "😎 protu patstāvīgi" at bounding box center [371, 241] width 418 height 22
click at [382, 317] on button "Iesniegt" at bounding box center [371, 316] width 79 height 19
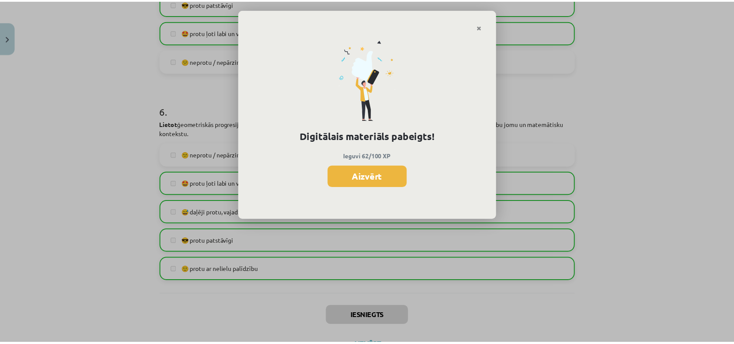
scroll to position [559, 0]
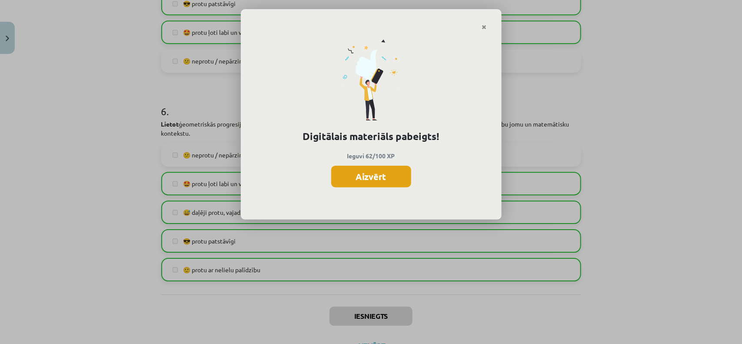
click at [357, 183] on button "Aizvērt" at bounding box center [371, 177] width 80 height 22
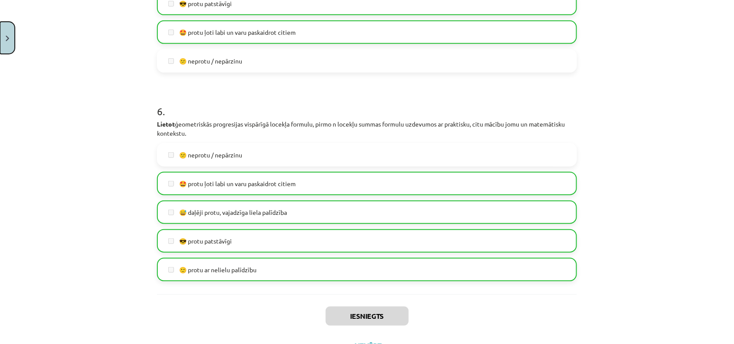
click at [10, 28] on button "Close" at bounding box center [7, 38] width 15 height 32
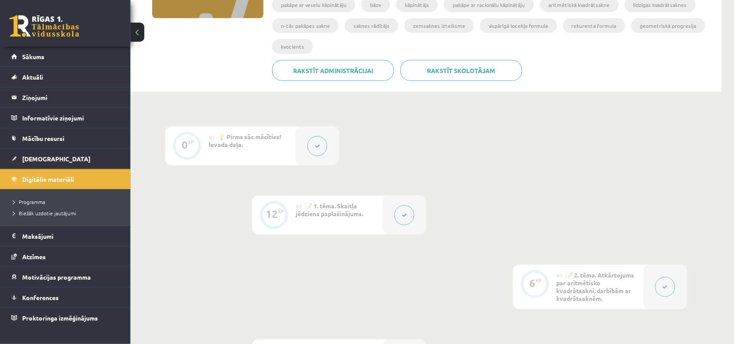
scroll to position [0, 0]
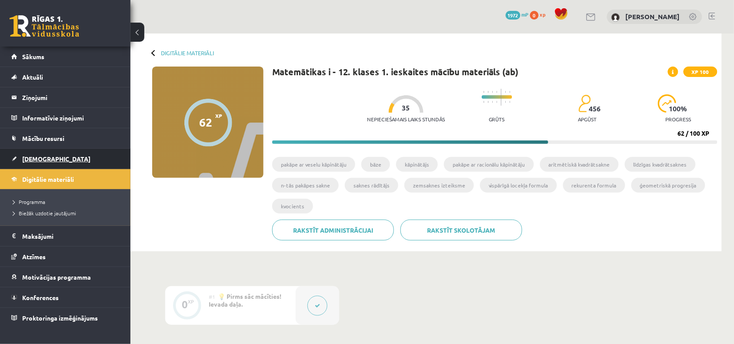
click at [40, 162] on link "[DEMOGRAPHIC_DATA]" at bounding box center [65, 159] width 108 height 20
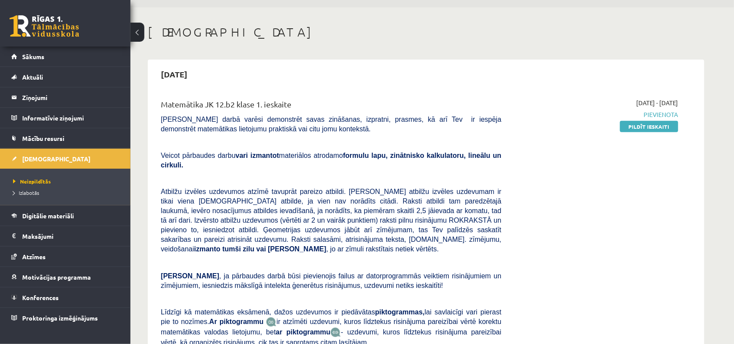
scroll to position [25, 0]
click at [633, 131] on link "Pildīt ieskaiti" at bounding box center [649, 127] width 58 height 11
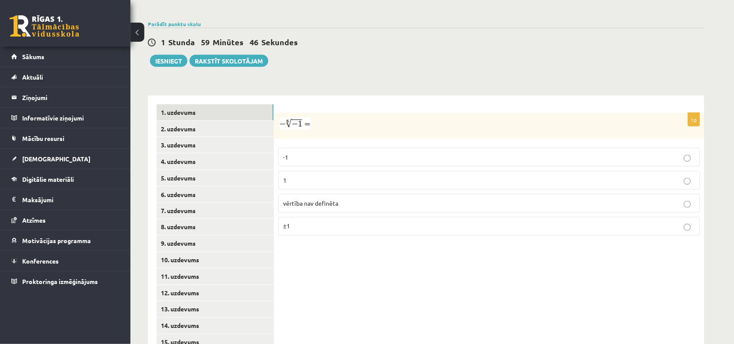
scroll to position [295, 0]
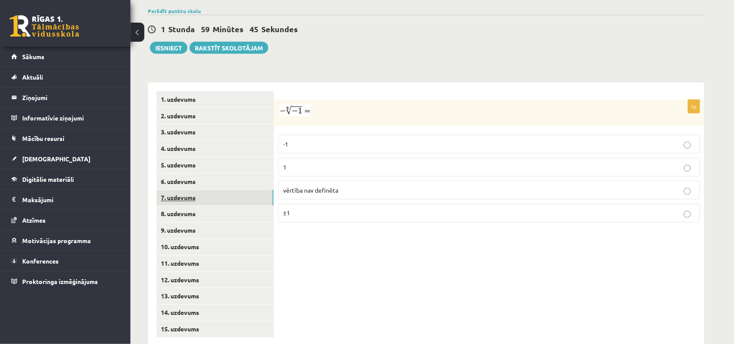
click at [213, 190] on link "7. uzdevums" at bounding box center [215, 198] width 117 height 16
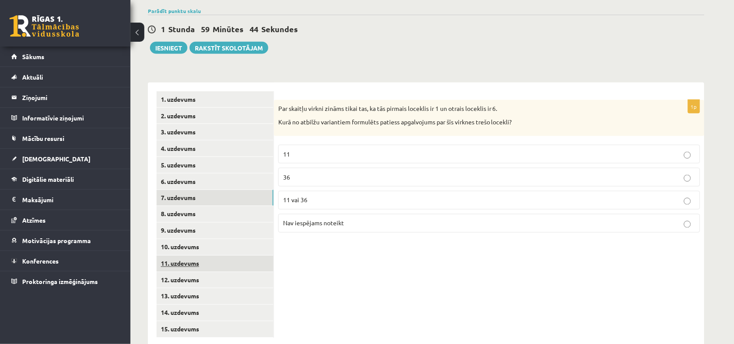
click at [231, 256] on link "11. uzdevums" at bounding box center [215, 264] width 117 height 16
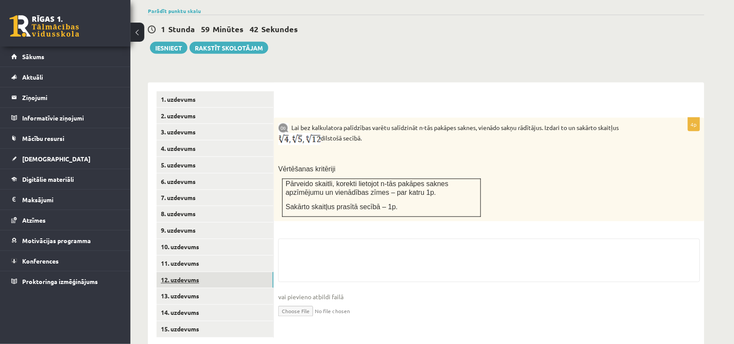
click at [231, 272] on link "12. uzdevums" at bounding box center [215, 280] width 117 height 16
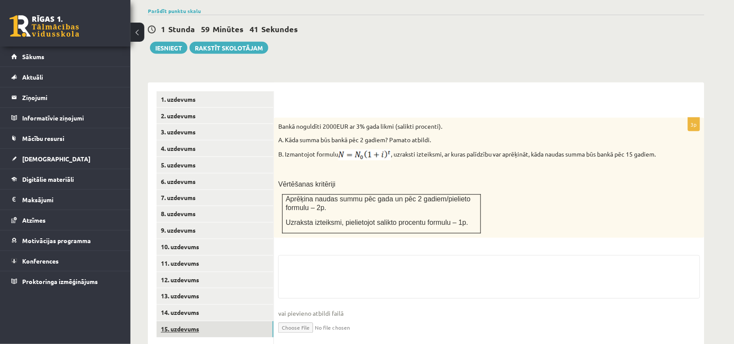
click at [223, 321] on link "15. uzdevums" at bounding box center [215, 329] width 117 height 16
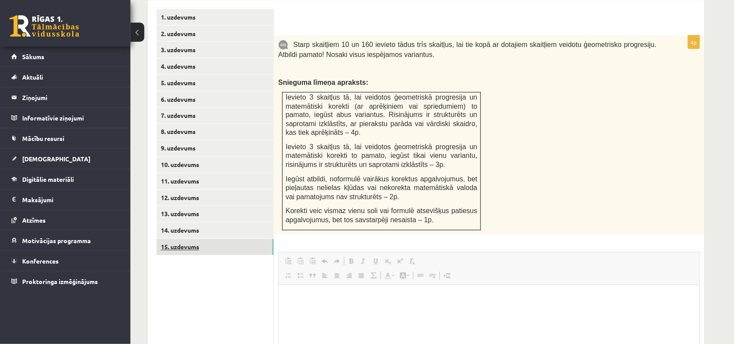
scroll to position [0, 0]
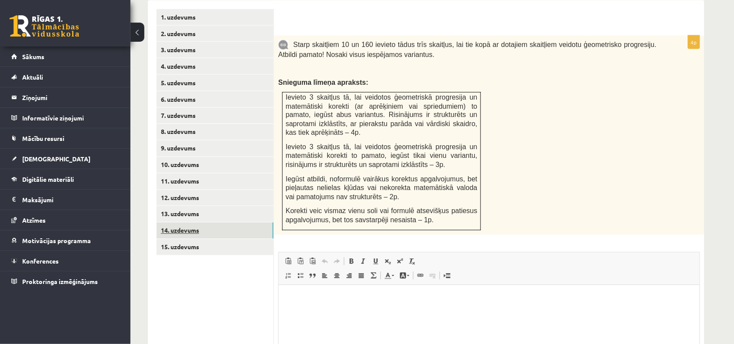
click at [194, 223] on link "14. uzdevums" at bounding box center [215, 231] width 117 height 16
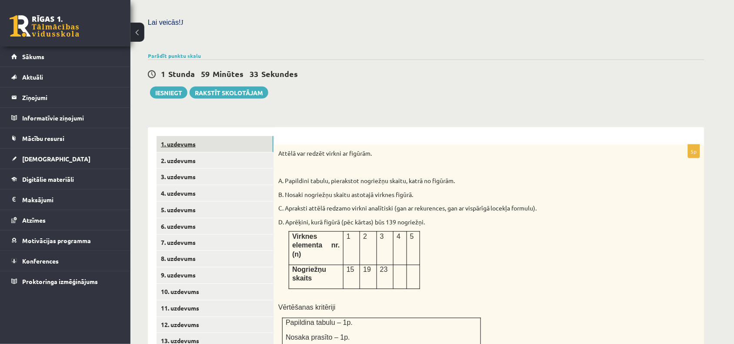
click at [167, 136] on link "1. uzdevums" at bounding box center [215, 144] width 117 height 16
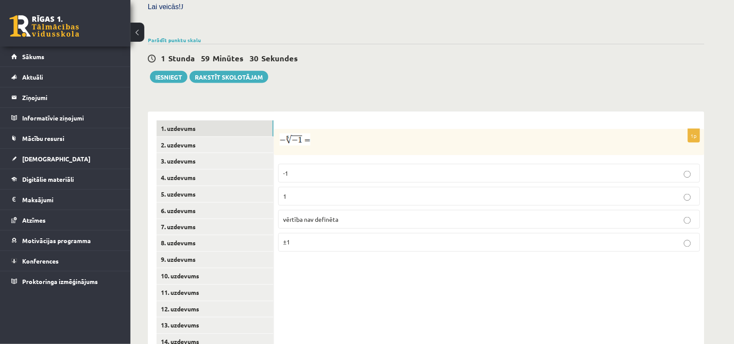
scroll to position [267, 0]
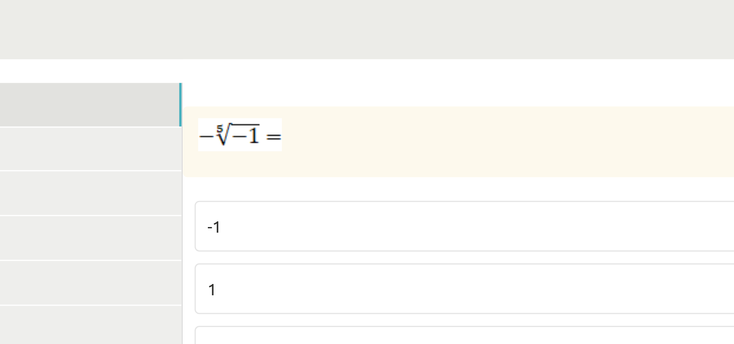
click at [295, 191] on p "1" at bounding box center [489, 195] width 412 height 9
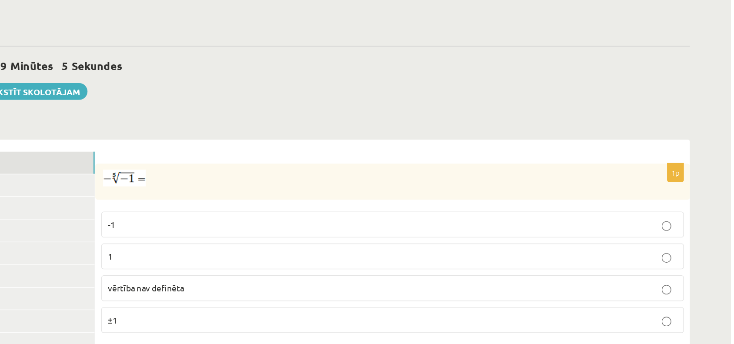
scroll to position [257, 0]
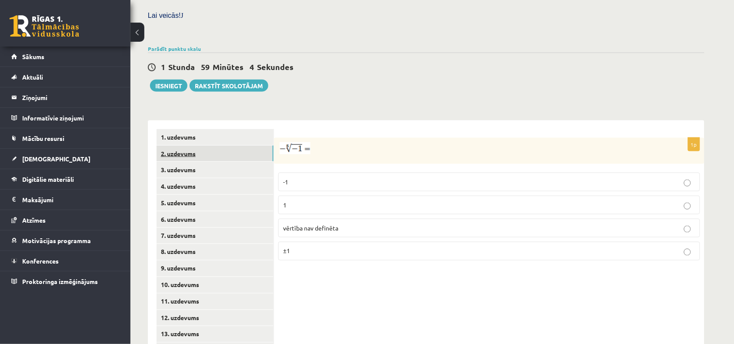
click at [215, 146] on link "2. uzdevums" at bounding box center [215, 154] width 117 height 16
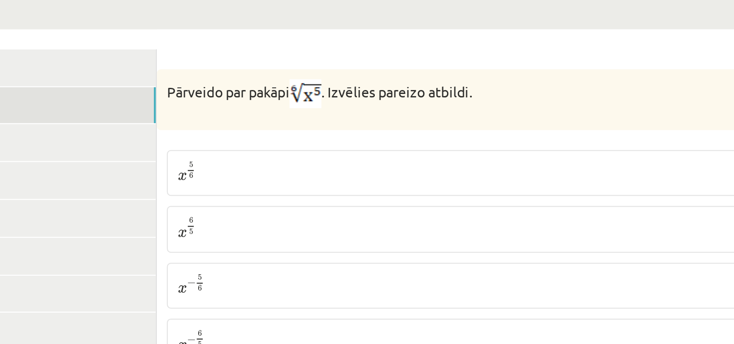
click at [294, 176] on p "x 5 6 x 5 6" at bounding box center [489, 181] width 412 height 10
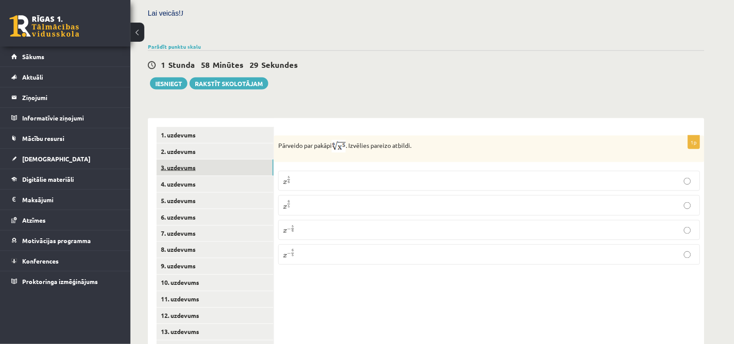
click at [205, 160] on link "3. uzdevums" at bounding box center [215, 168] width 117 height 16
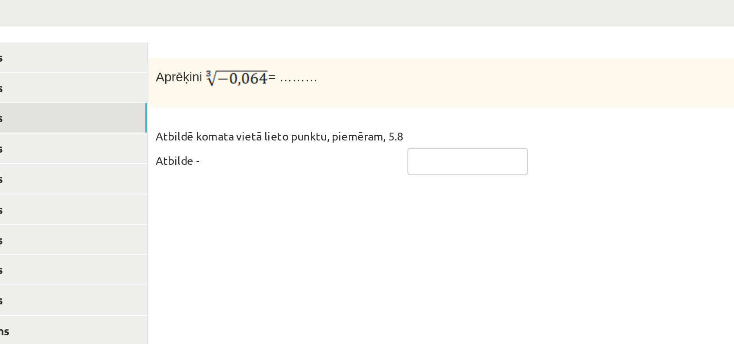
click at [439, 147] on input "text" at bounding box center [446, 154] width 65 height 15
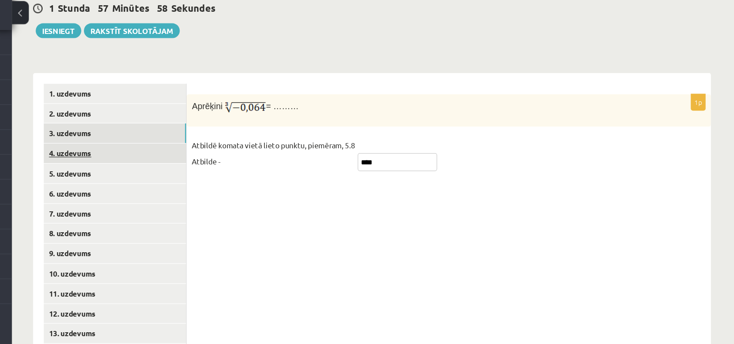
type input "****"
click at [224, 140] on link "4. uzdevums" at bounding box center [215, 148] width 117 height 16
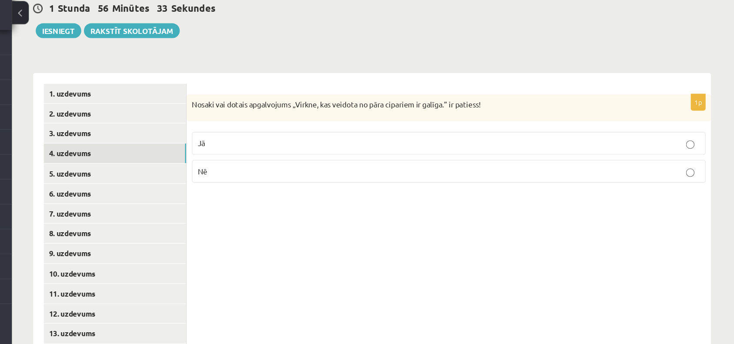
click at [468, 158] on p "Nē" at bounding box center [489, 162] width 412 height 9
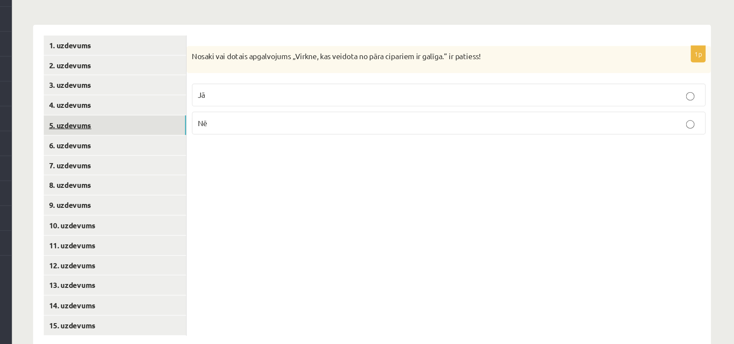
click at [216, 156] on link "5. uzdevums" at bounding box center [215, 164] width 117 height 16
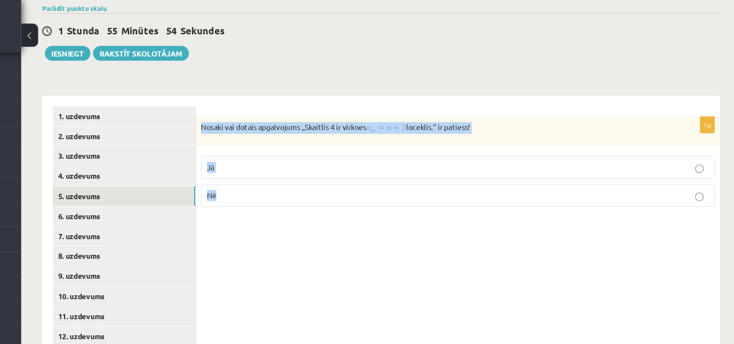
drag, startPoint x: 276, startPoint y: 89, endPoint x: 537, endPoint y: 150, distance: 267.5
click at [537, 150] on div "1p Nosaki vai dotais apgalvojums „Skaitlis 4 ir virknes loceklis.” ir patiess! …" at bounding box center [489, 139] width 431 height 81
copy div "Nosaki vai dotais apgalvojums „Skaitlis 4 ir virknes loceklis.” ir patiess! Jā …"
click at [390, 47] on div "Matemātika JK 12.b2 klase 1. ieskaite , Daniela Kainaize (12.b2 JK klase) Pārba…" at bounding box center [425, 50] width 591 height 625
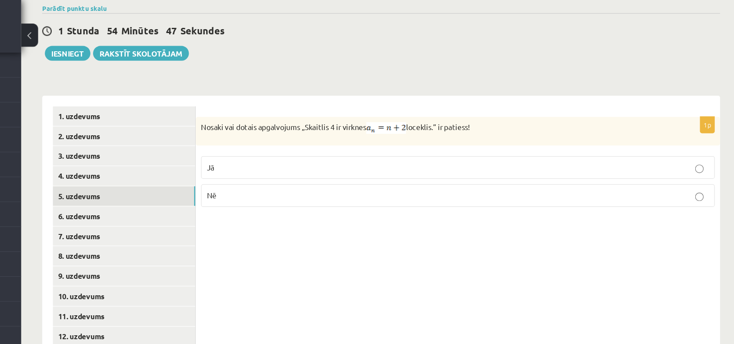
click at [295, 136] on p "Jā" at bounding box center [489, 140] width 412 height 9
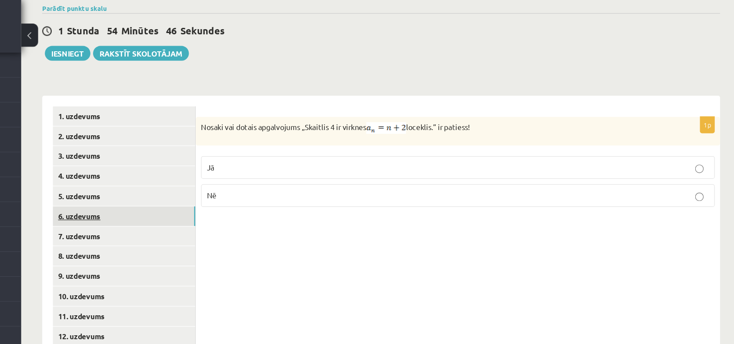
click at [231, 173] on link "6. uzdevums" at bounding box center [215, 181] width 117 height 16
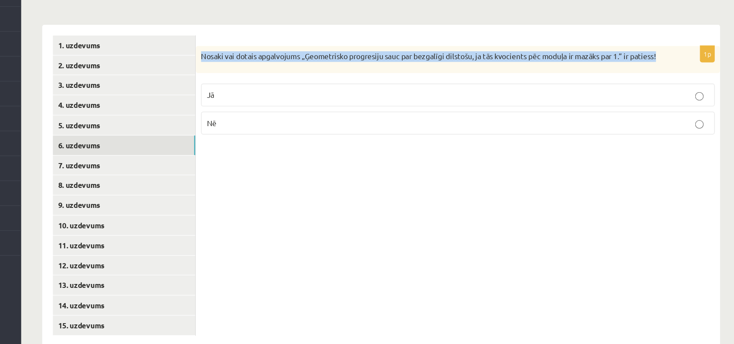
drag, startPoint x: 278, startPoint y: 84, endPoint x: 665, endPoint y: 84, distance: 387.1
click at [665, 99] on div "Nosaki vai dotais apgalvojums „Ģeometrisko progresiju sauc par bezgalīgi dilsto…" at bounding box center [489, 110] width 431 height 23
copy p "Nosaki vai dotais apgalvojums „Ģeometrisko progresiju sauc par bezgalīgi dilsto…"
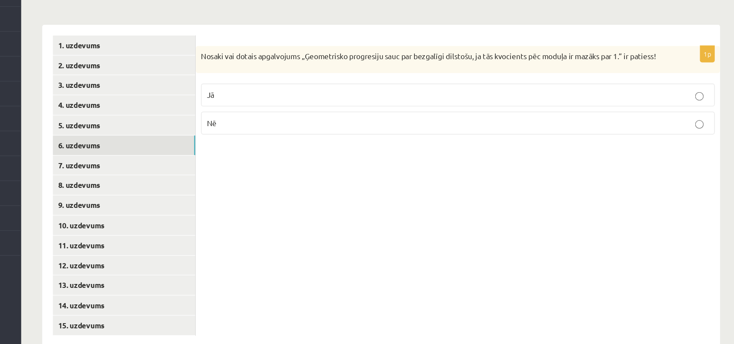
click at [331, 130] on label "Jā" at bounding box center [489, 139] width 422 height 19
click at [224, 189] on link "7. uzdevums" at bounding box center [215, 197] width 117 height 16
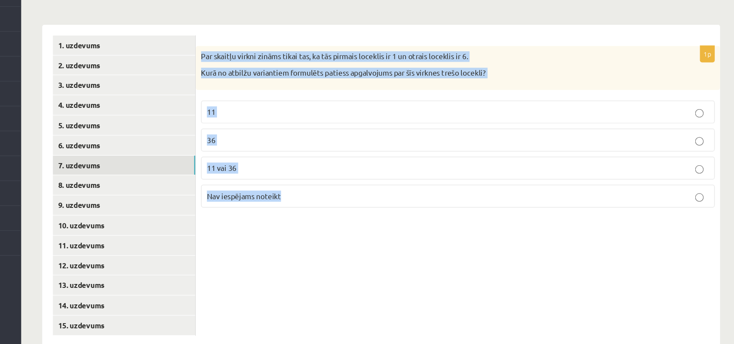
drag, startPoint x: 277, startPoint y: 89, endPoint x: 585, endPoint y: 228, distance: 338.1
click at [585, 228] on div "1p Par skaitļu virkni zināms tikai tas, ka tās pirmais loceklis ir 1 un otrais …" at bounding box center [489, 214] width 431 height 264
copy div "Par skaitļu virkni zināms tikai tas, ka tās pirmais loceklis ir 1 un otrais loc…"
click at [360, 218] on p "Nav iespējams noteikt" at bounding box center [489, 222] width 412 height 9
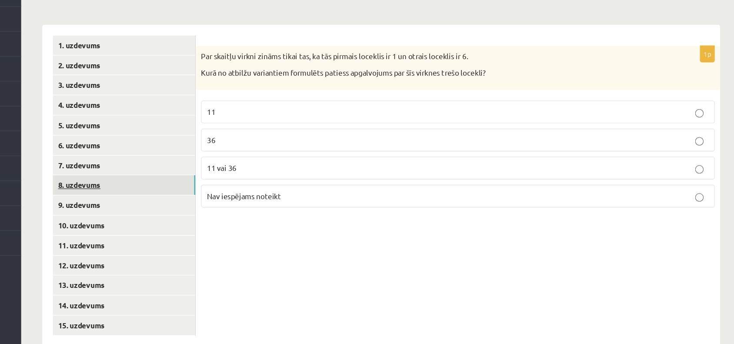
click at [234, 205] on link "8. uzdevums" at bounding box center [215, 213] width 117 height 16
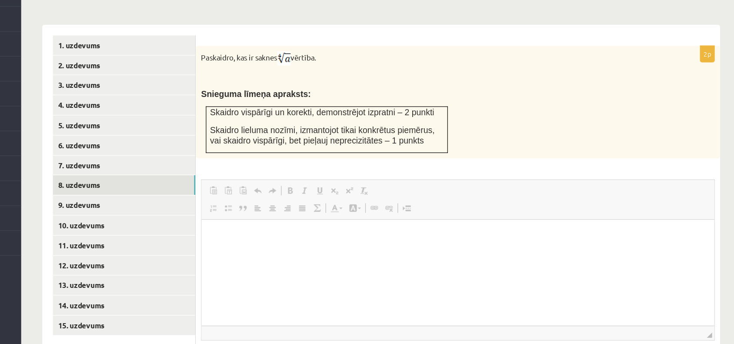
scroll to position [0, 0]
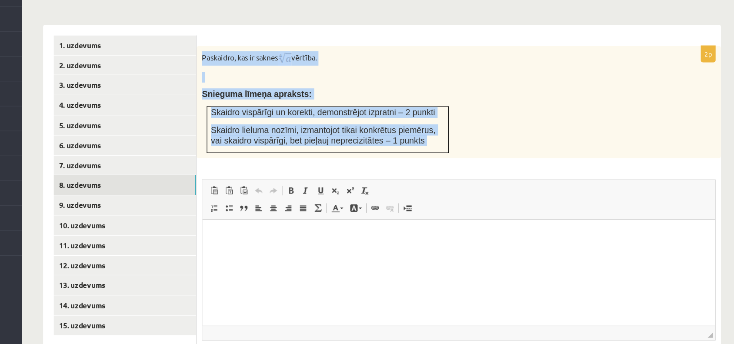
drag, startPoint x: 277, startPoint y: 87, endPoint x: 478, endPoint y: 181, distance: 221.8
click at [478, 181] on div "2p Paskaidro, kas ir saknes vērtība. Snieguma līmeņa apraksts: Skaidro vispārīg…" at bounding box center [489, 244] width 431 height 291
copy div "Paskaidro, kas ir saknes vērtība. Snieguma līmeņa apraksts: Skaidro vispārīgi u…"
click at [394, 104] on p "Paskaidro, kas ir saknes vērtība." at bounding box center [467, 110] width 378 height 12
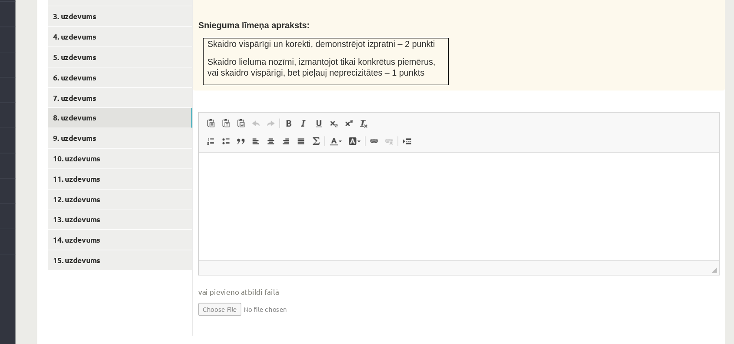
scroll to position [348, 0]
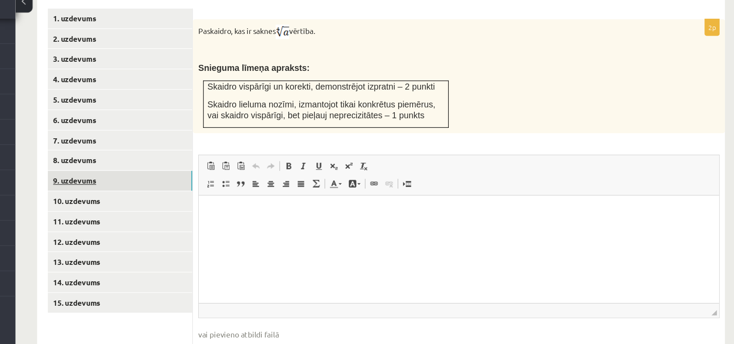
click at [237, 170] on link "9. uzdevums" at bounding box center [215, 178] width 117 height 16
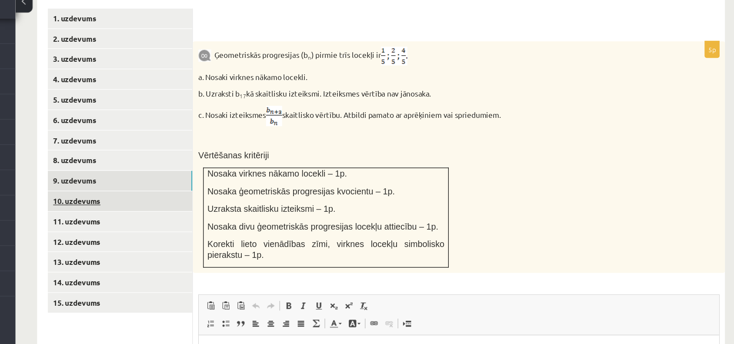
scroll to position [0, 0]
click at [217, 186] on link "10. uzdevums" at bounding box center [215, 194] width 117 height 16
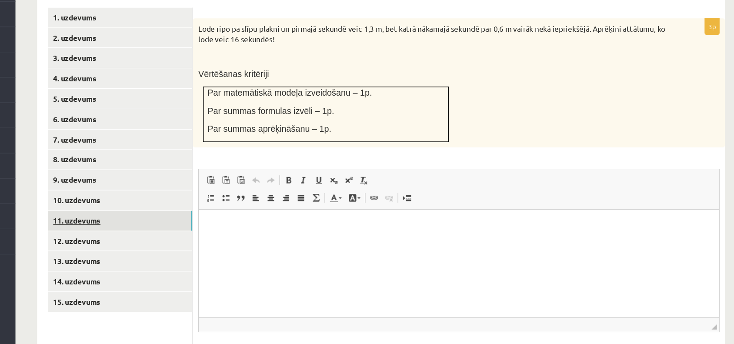
click at [220, 236] on link "11. uzdevums" at bounding box center [215, 244] width 117 height 16
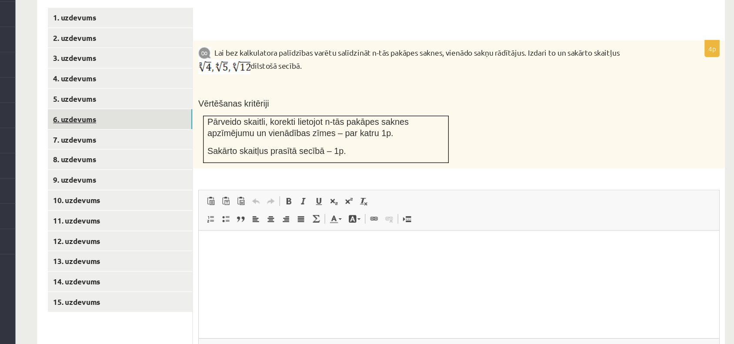
click at [222, 154] on link "6. uzdevums" at bounding box center [215, 162] width 117 height 16
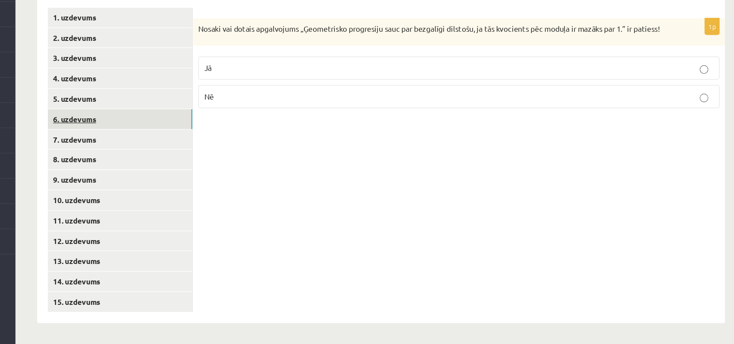
scroll to position [296, 0]
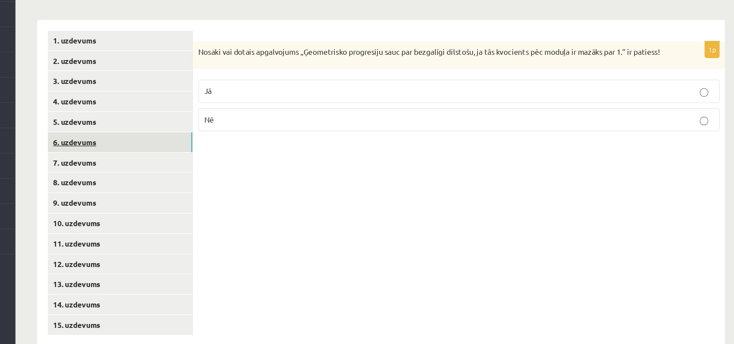
click at [223, 173] on link "6. uzdevums" at bounding box center [215, 181] width 117 height 16
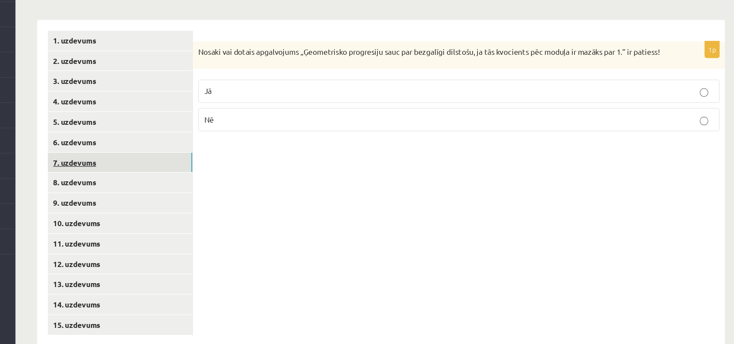
click at [222, 189] on link "7. uzdevums" at bounding box center [215, 197] width 117 height 16
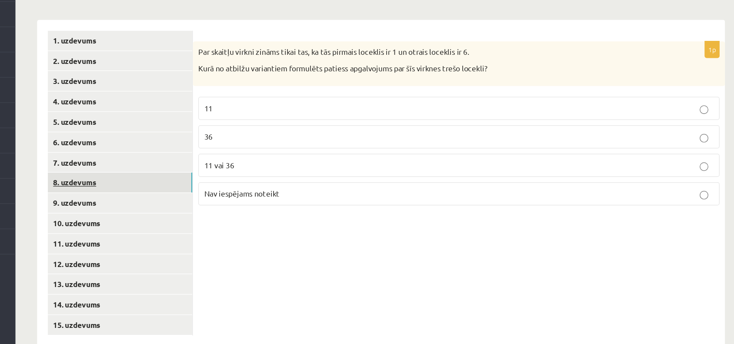
click at [225, 205] on link "8. uzdevums" at bounding box center [215, 213] width 117 height 16
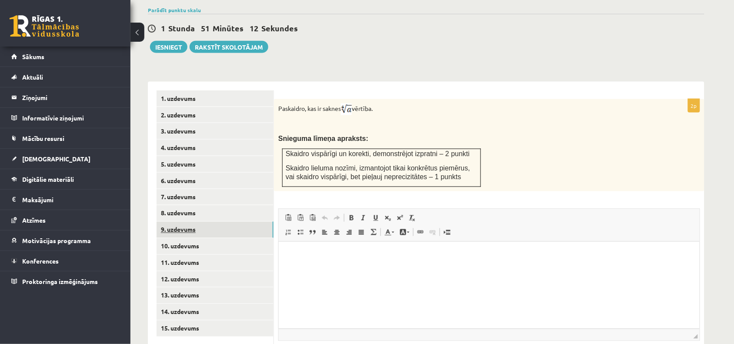
click at [202, 222] on link "9. uzdevums" at bounding box center [215, 230] width 117 height 16
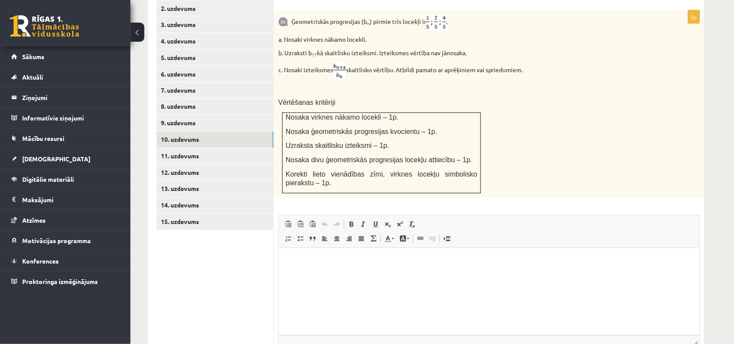
scroll to position [357, 0]
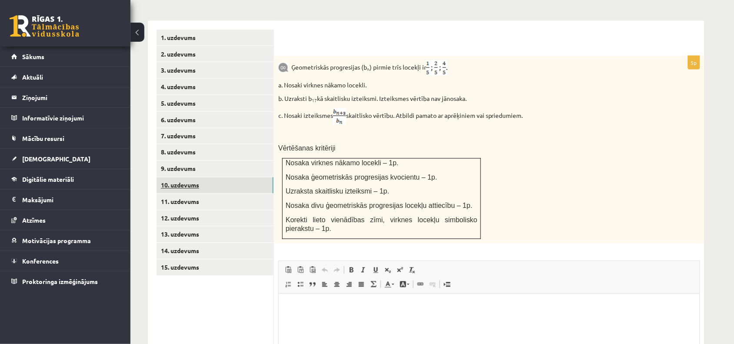
click at [217, 177] on link "10. uzdevums" at bounding box center [215, 185] width 117 height 16
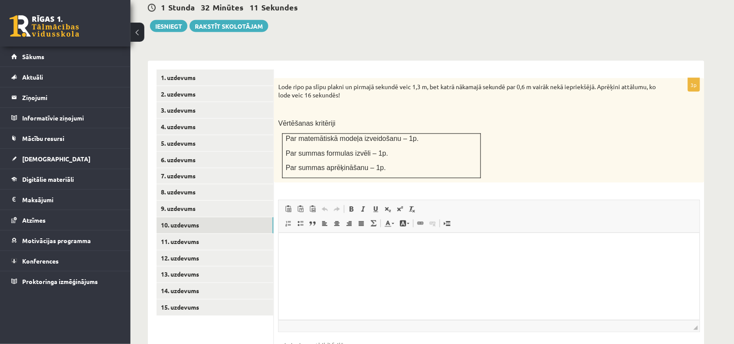
scroll to position [314, 0]
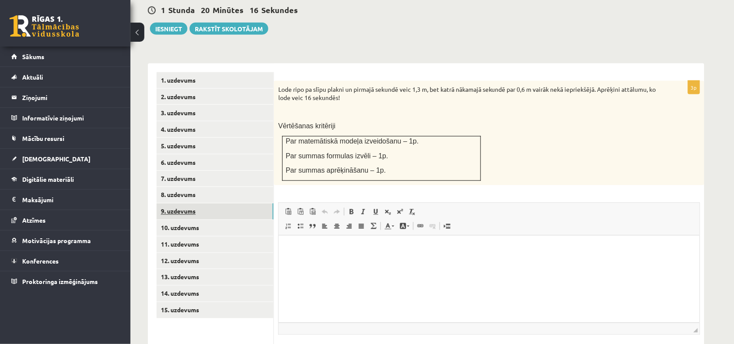
click at [202, 204] on link "9. uzdevums" at bounding box center [215, 212] width 117 height 16
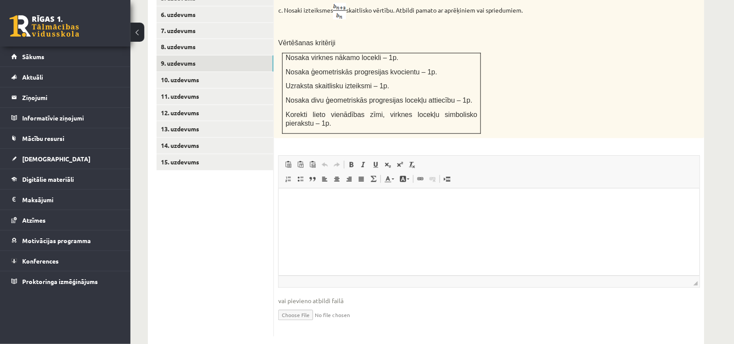
scroll to position [0, 0]
click at [301, 306] on input "file" at bounding box center [489, 315] width 422 height 18
type input "**********"
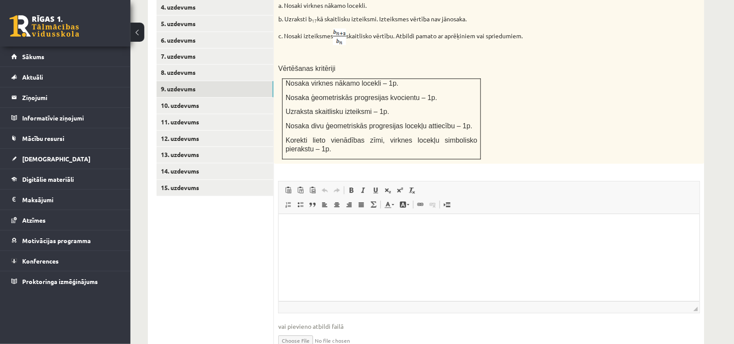
scroll to position [431, 0]
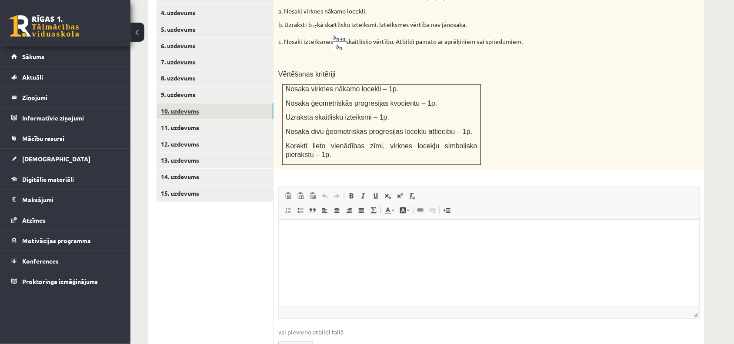
click at [220, 104] on link "10. uzdevums" at bounding box center [215, 112] width 117 height 16
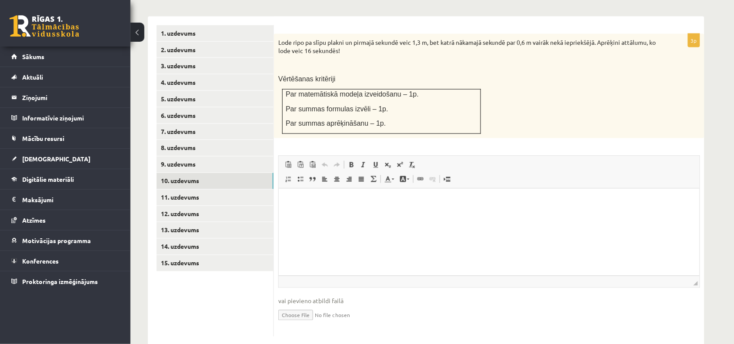
scroll to position [0, 0]
click at [213, 190] on link "11. uzdevums" at bounding box center [215, 198] width 117 height 16
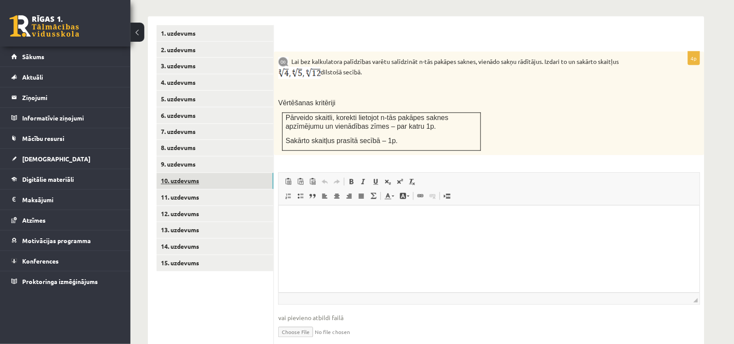
click at [227, 173] on link "10. uzdevums" at bounding box center [215, 181] width 117 height 16
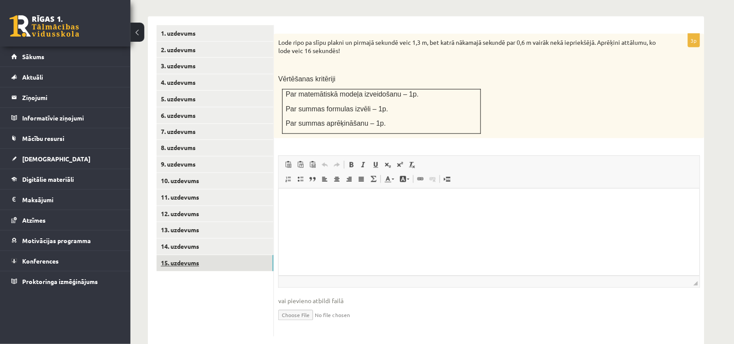
click at [223, 255] on link "15. uzdevums" at bounding box center [215, 263] width 117 height 16
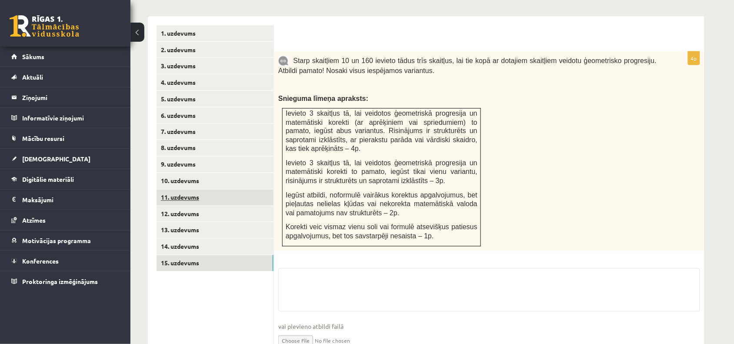
click at [210, 190] on link "11. uzdevums" at bounding box center [215, 198] width 117 height 16
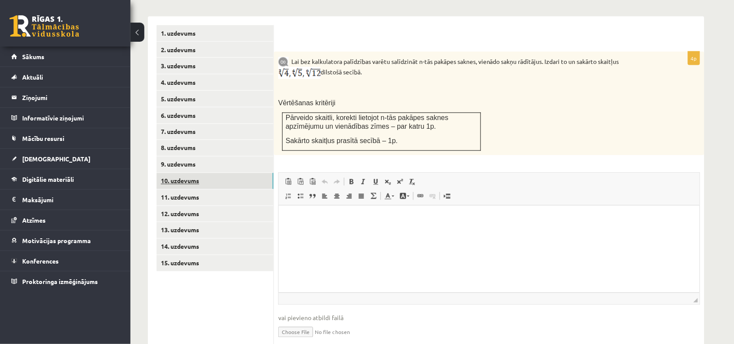
click at [214, 173] on link "10. uzdevums" at bounding box center [215, 181] width 117 height 16
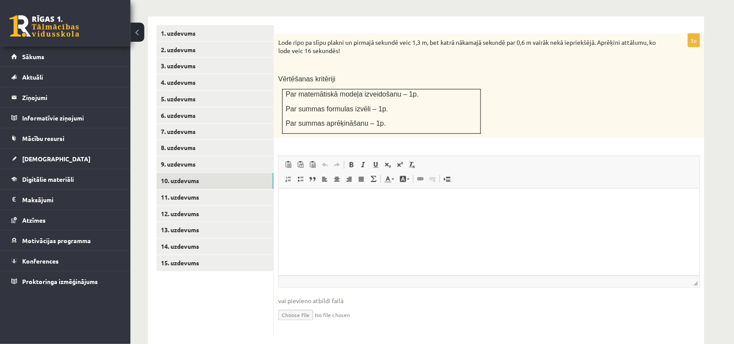
click at [307, 306] on input "file" at bounding box center [489, 315] width 422 height 18
type input "**********"
click at [204, 190] on link "11. uzdevums" at bounding box center [215, 198] width 117 height 16
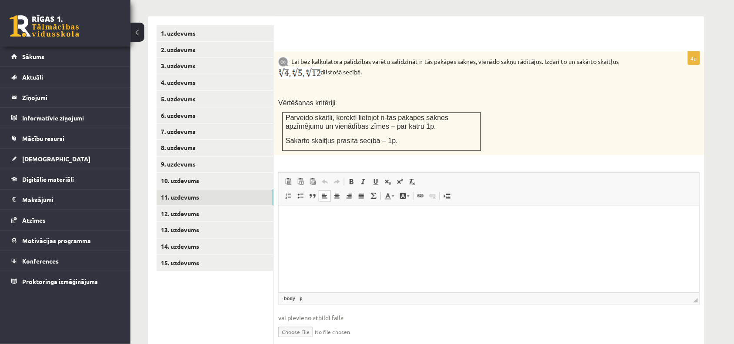
click at [401, 232] on html at bounding box center [488, 218] width 421 height 27
click at [401, 232] on html "**" at bounding box center [488, 218] width 421 height 27
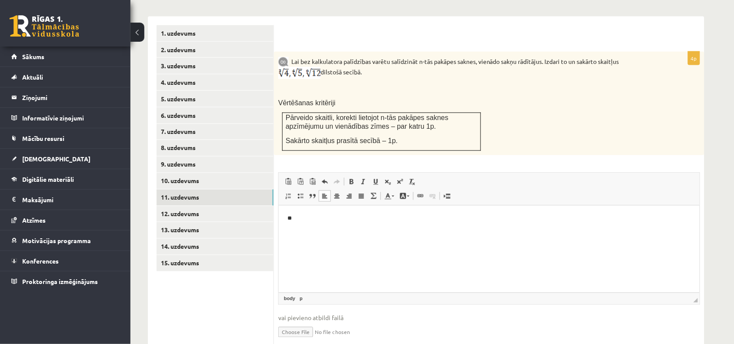
click at [401, 232] on html "**" at bounding box center [488, 218] width 421 height 27
click at [237, 206] on link "12. uzdevums" at bounding box center [215, 214] width 117 height 16
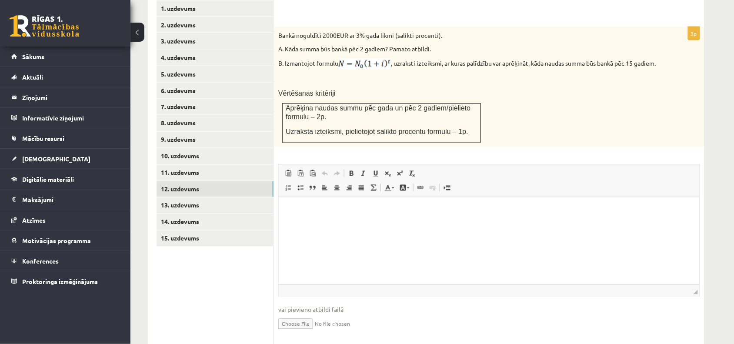
scroll to position [368, 0]
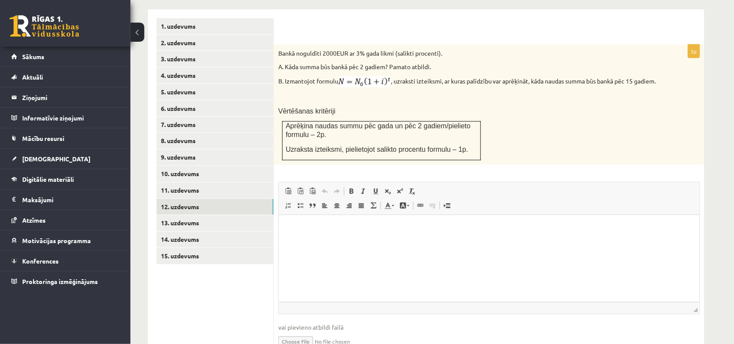
click at [634, 185] on span "Paste Keyboard shortcut Ctrl+V Paste as plain text Keyboard shortcut Ctrl+Shift…" at bounding box center [489, 192] width 414 height 14
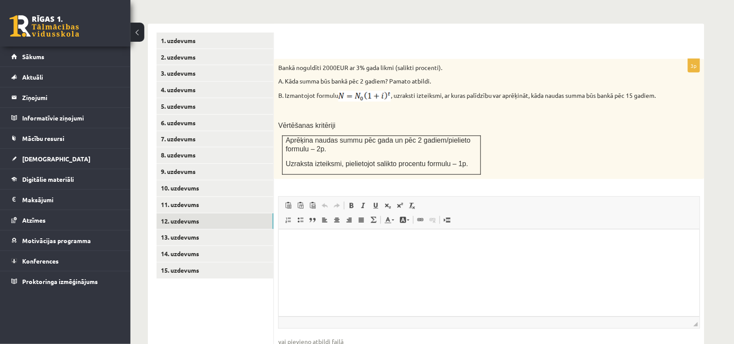
scroll to position [403, 0]
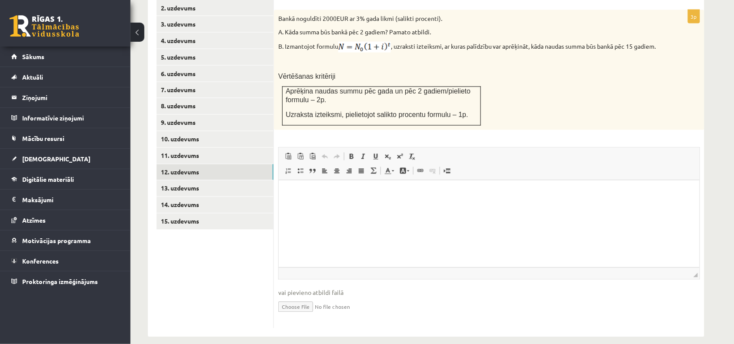
click at [312, 297] on input "file" at bounding box center [489, 306] width 422 height 18
type input "**********"
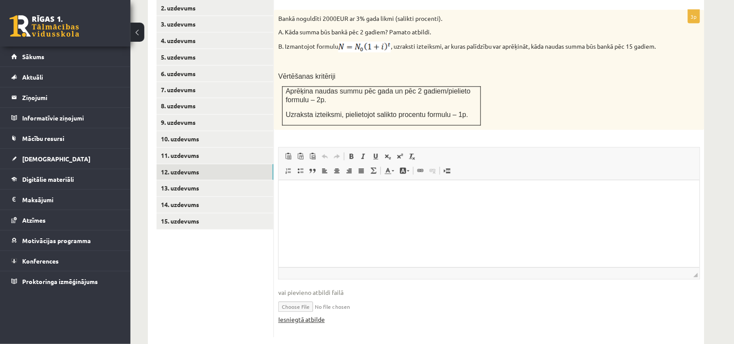
click at [323, 315] on link "Iesniegtā atbilde" at bounding box center [301, 319] width 47 height 9
click at [235, 180] on link "13. uzdevums" at bounding box center [215, 188] width 117 height 16
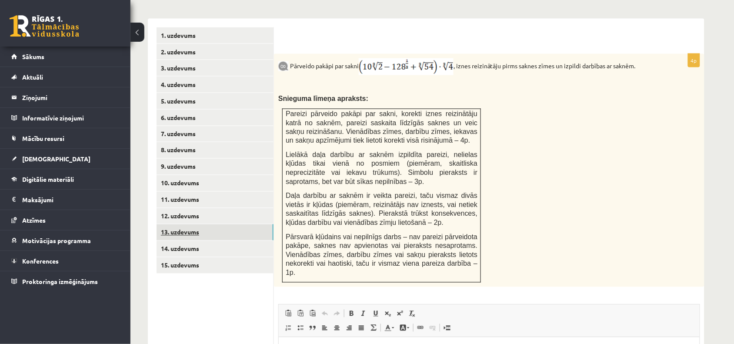
scroll to position [0, 0]
click at [216, 241] on link "14. uzdevums" at bounding box center [215, 249] width 117 height 16
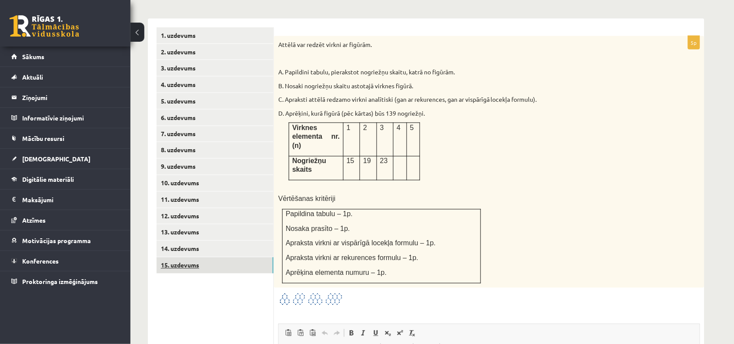
click at [201, 257] on link "15. uzdevums" at bounding box center [215, 265] width 117 height 16
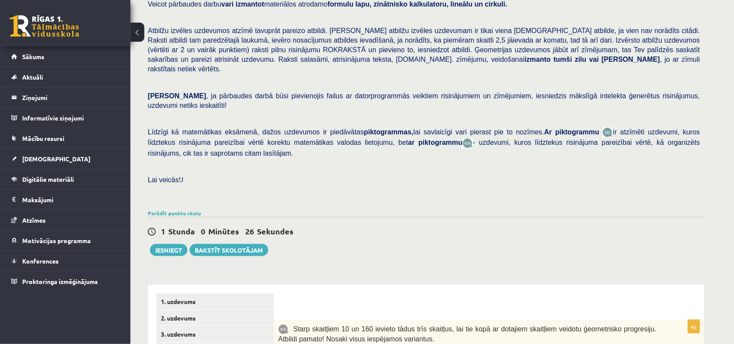
scroll to position [90, 0]
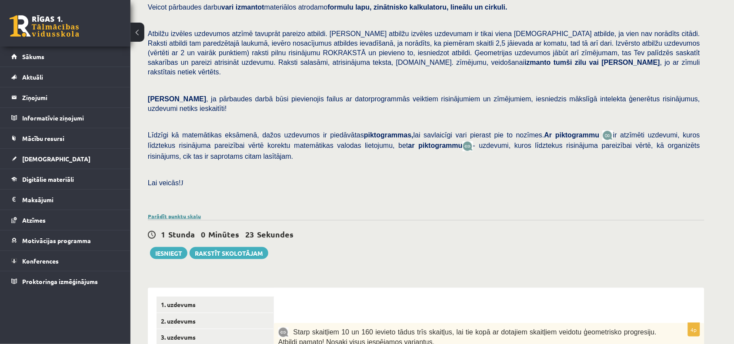
click at [173, 213] on link "Parādīt punktu skalu" at bounding box center [174, 216] width 53 height 7
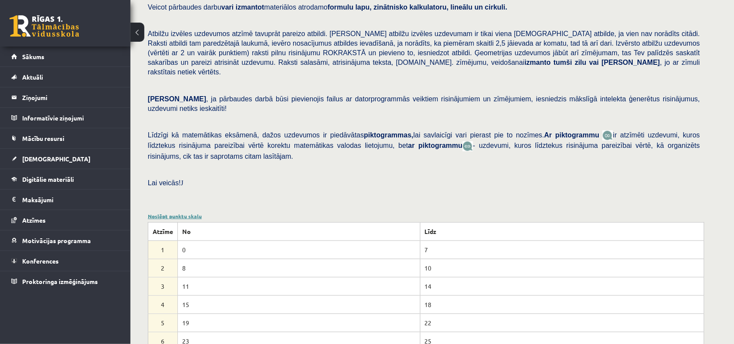
click at [183, 213] on link "Noslēpt punktu skalu" at bounding box center [175, 216] width 54 height 7
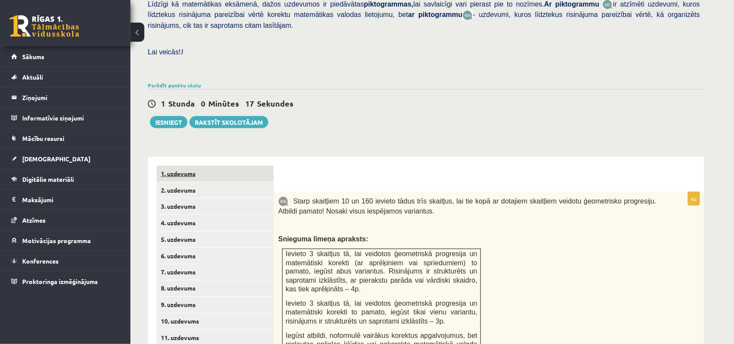
scroll to position [223, 0]
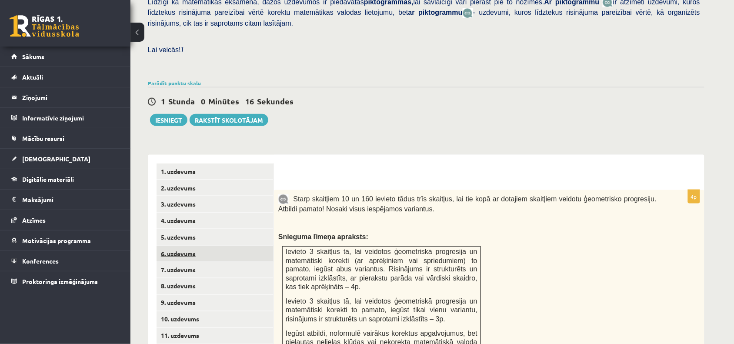
click at [205, 246] on link "6. uzdevums" at bounding box center [215, 254] width 117 height 16
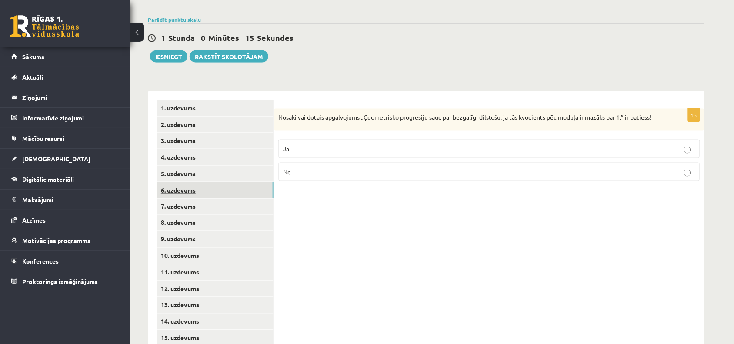
scroll to position [296, 0]
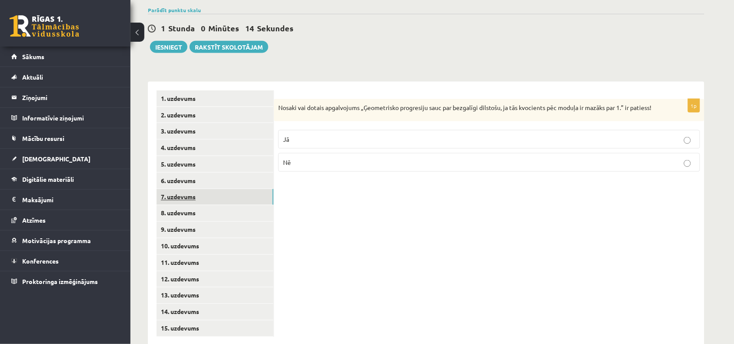
click at [195, 189] on link "7. uzdevums" at bounding box center [215, 197] width 117 height 16
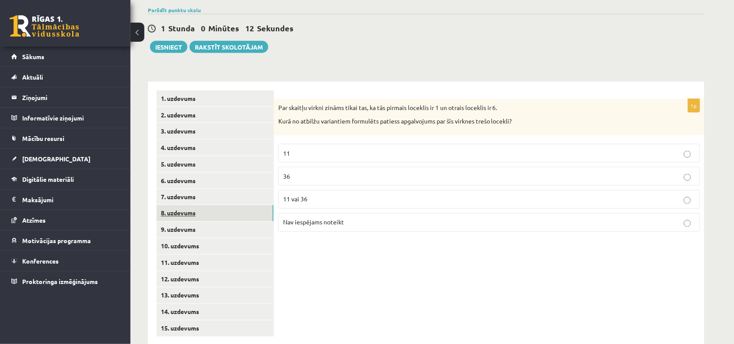
click at [199, 205] on link "8. uzdevums" at bounding box center [215, 213] width 117 height 16
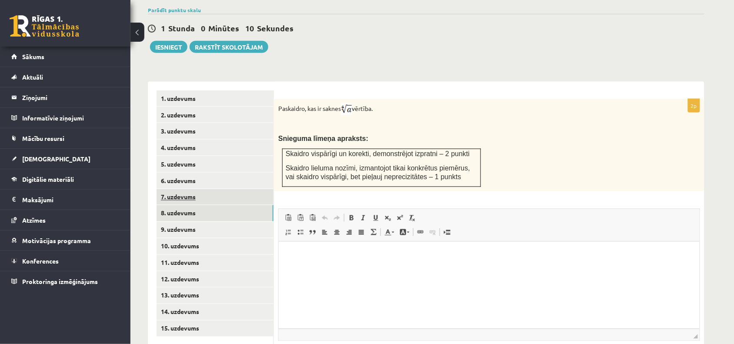
scroll to position [0, 0]
click at [243, 255] on link "11. uzdevums" at bounding box center [215, 263] width 117 height 16
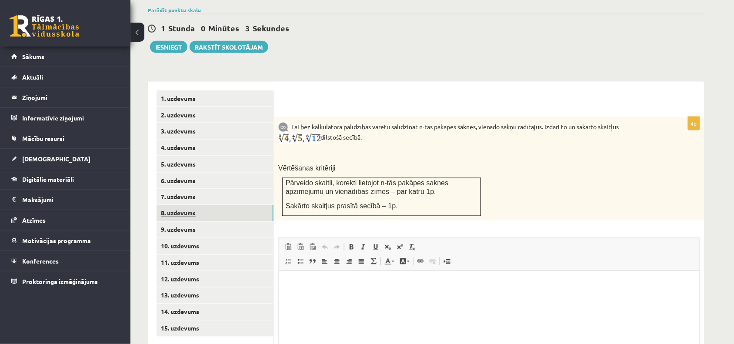
click at [245, 205] on link "8. uzdevums" at bounding box center [215, 213] width 117 height 16
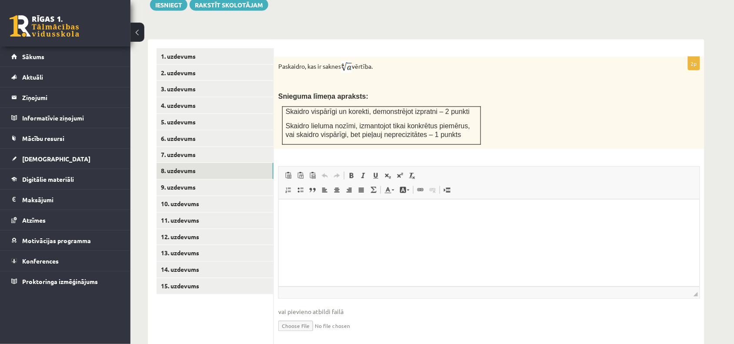
scroll to position [338, 0]
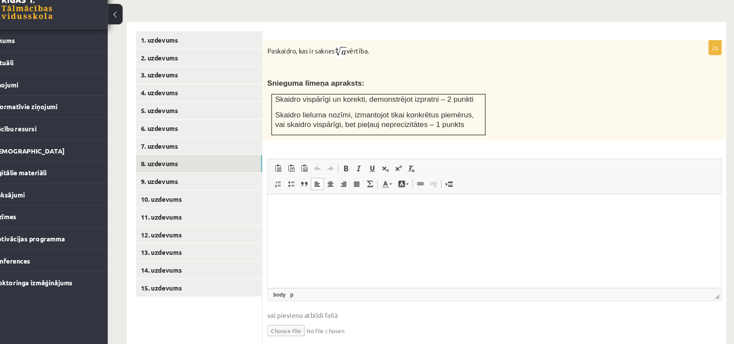
click at [327, 208] on p "Editor, wiswyg-editor-user-answer-47024809466060" at bounding box center [478, 207] width 404 height 9
click at [301, 316] on input "file" at bounding box center [489, 325] width 422 height 18
type input "**********"
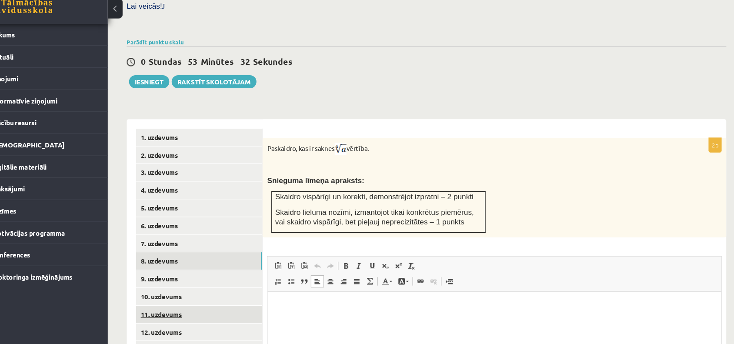
scroll to position [358, 0]
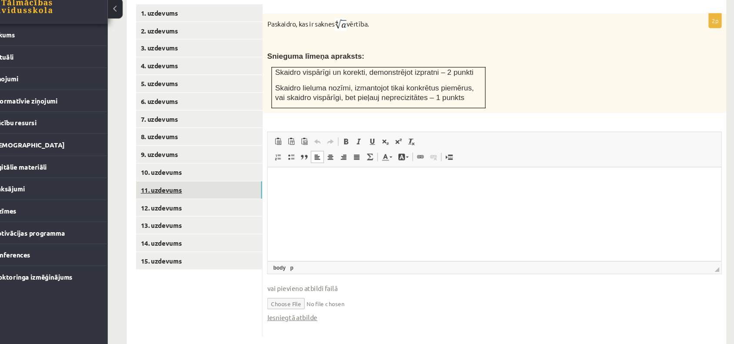
click at [212, 193] on link "11. uzdevums" at bounding box center [215, 201] width 117 height 16
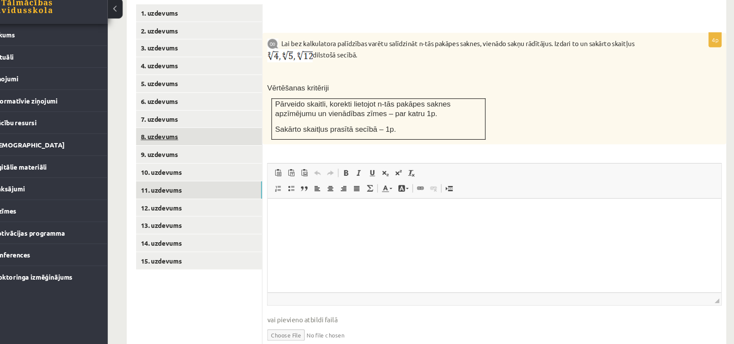
scroll to position [0, 0]
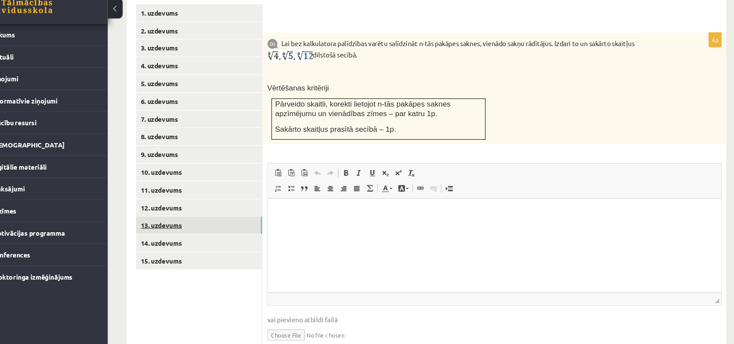
click at [200, 225] on link "13. uzdevums" at bounding box center [215, 233] width 117 height 16
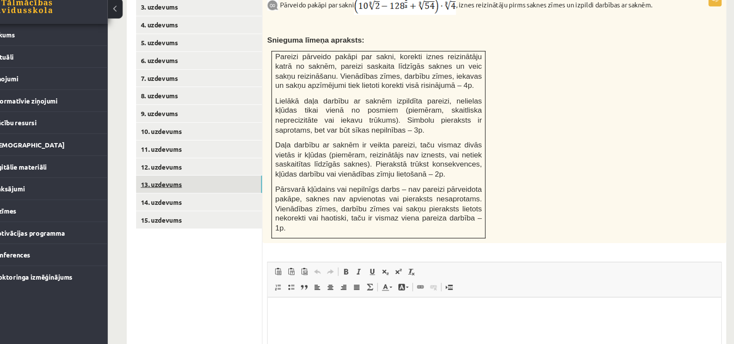
scroll to position [399, 0]
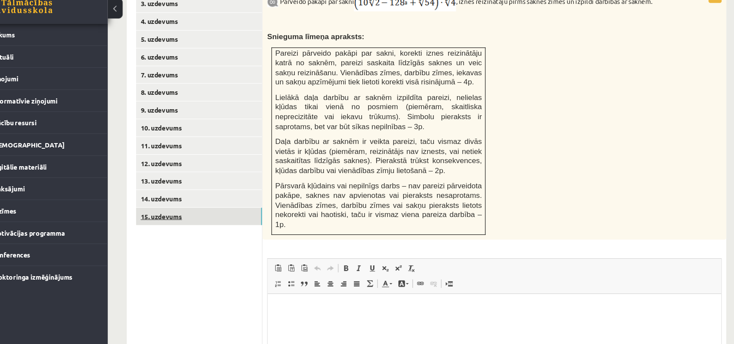
click at [200, 217] on link "15. uzdevums" at bounding box center [215, 225] width 117 height 16
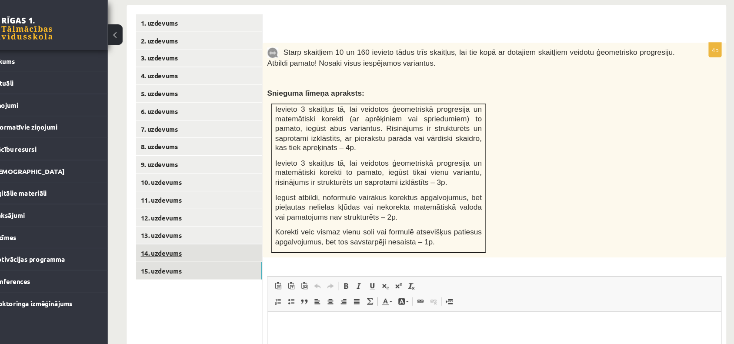
scroll to position [0, 0]
click at [194, 227] on link "14. uzdevums" at bounding box center [215, 235] width 117 height 16
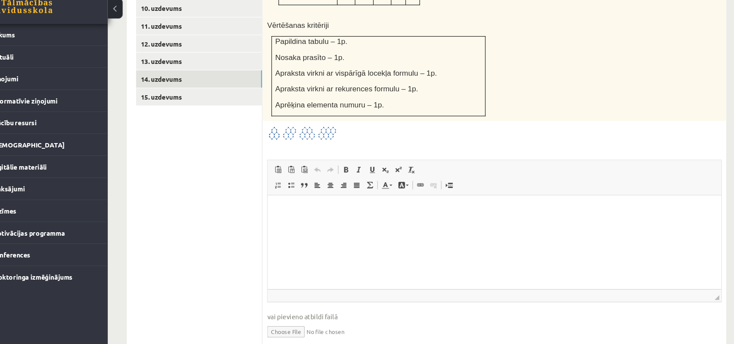
scroll to position [510, 0]
click at [306, 323] on input "file" at bounding box center [489, 332] width 422 height 18
type input "**********"
click at [292, 341] on link "Iesniegtā atbilde" at bounding box center [301, 345] width 47 height 9
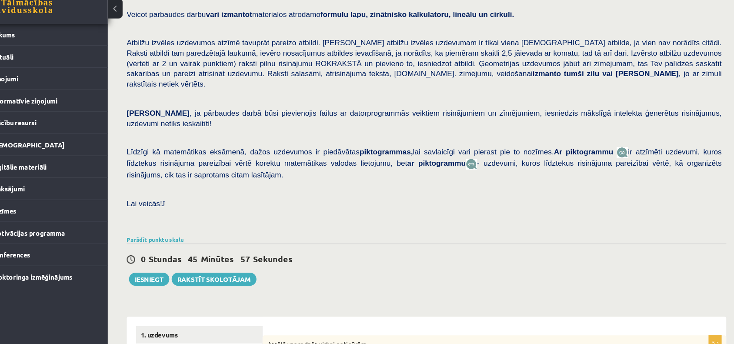
scroll to position [81, 0]
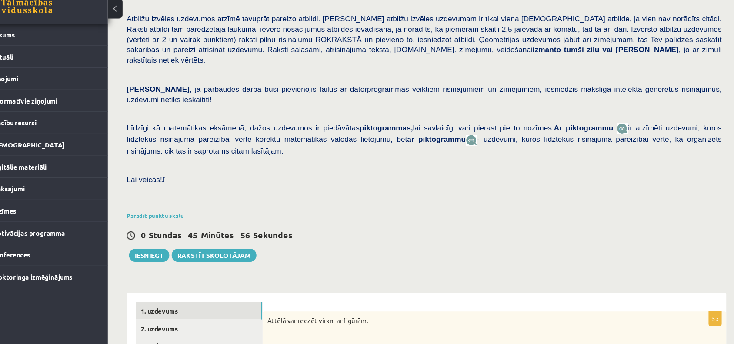
click at [220, 305] on link "1. uzdevums" at bounding box center [215, 313] width 117 height 16
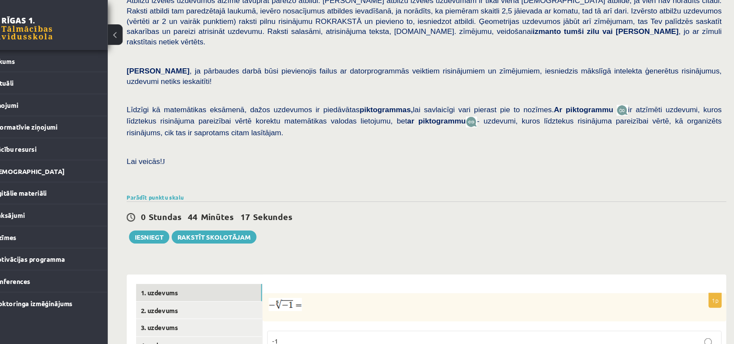
scroll to position [115, 0]
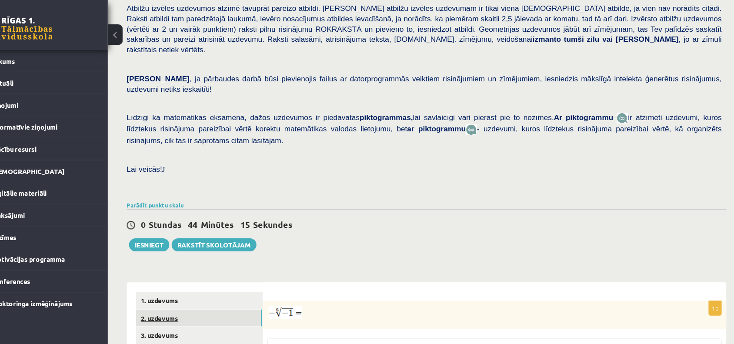
click at [221, 287] on link "2. uzdevums" at bounding box center [215, 295] width 117 height 16
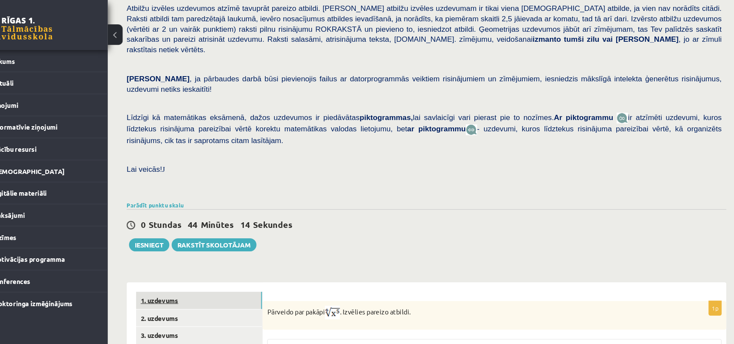
click at [224, 271] on link "1. uzdevums" at bounding box center [215, 279] width 117 height 16
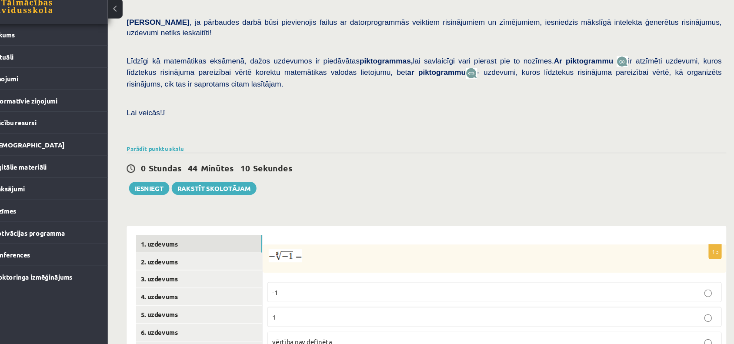
scroll to position [144, 0]
click at [178, 193] on button "Iesniegt" at bounding box center [168, 199] width 37 height 12
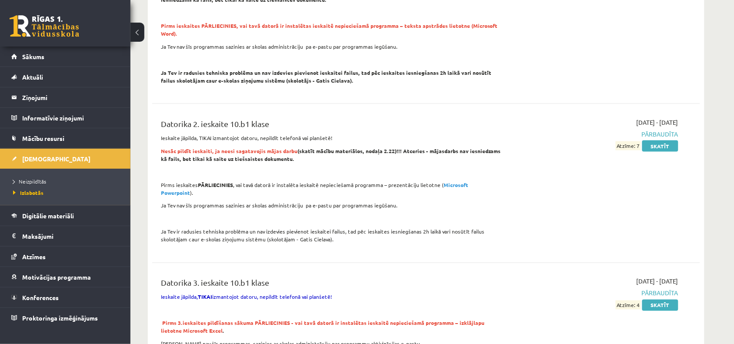
scroll to position [298, 0]
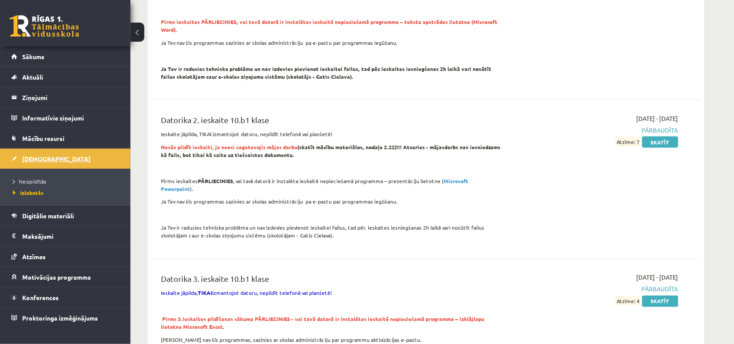
click at [50, 155] on link "[DEMOGRAPHIC_DATA]" at bounding box center [65, 159] width 108 height 20
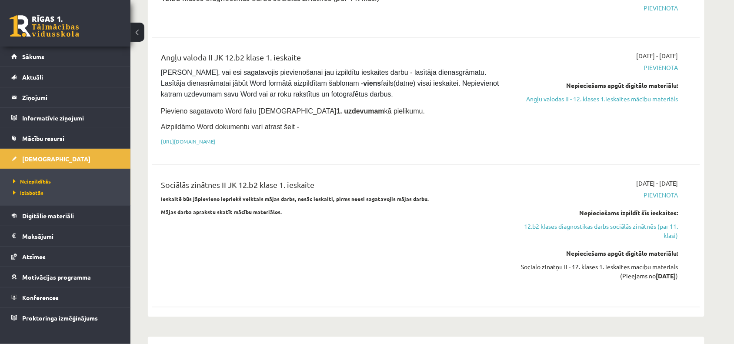
scroll to position [511, 0]
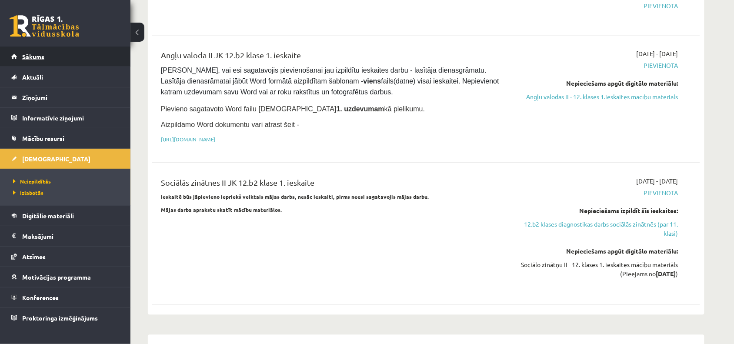
click at [72, 57] on link "Sākums" at bounding box center [65, 57] width 108 height 20
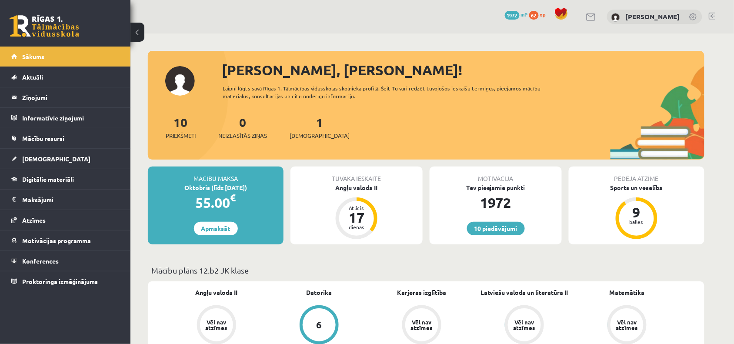
click at [524, 13] on span "mP" at bounding box center [524, 14] width 7 height 7
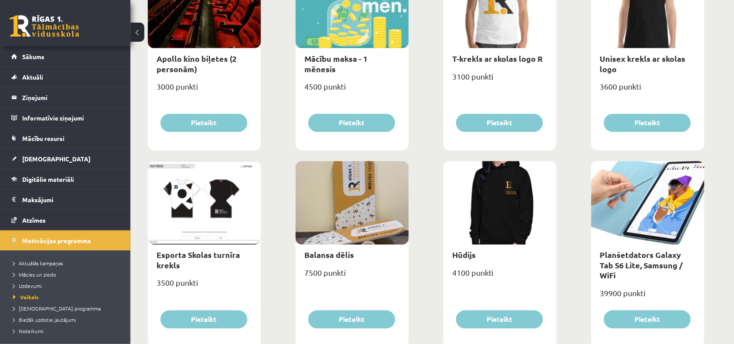
scroll to position [376, 0]
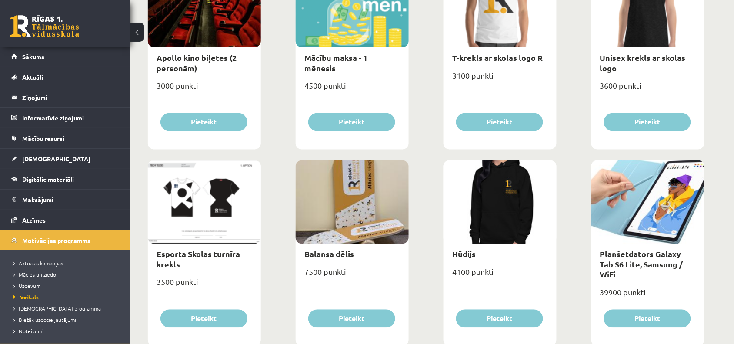
click at [192, 84] on div "3000 punkti" at bounding box center [204, 89] width 113 height 22
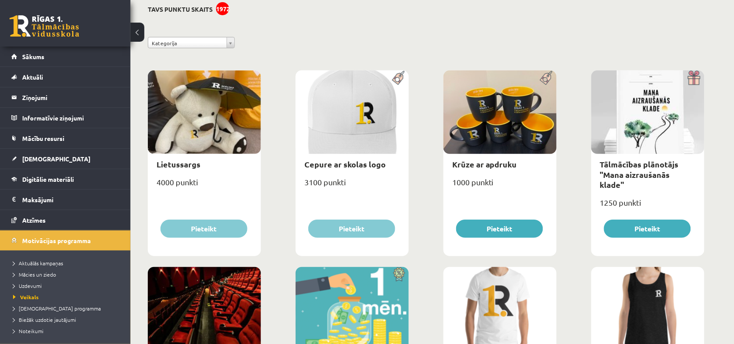
scroll to position [0, 0]
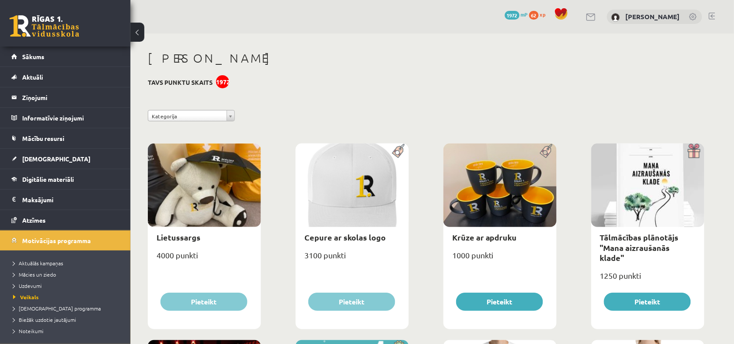
click at [712, 15] on link at bounding box center [712, 16] width 7 height 7
